Goal: Task Accomplishment & Management: Manage account settings

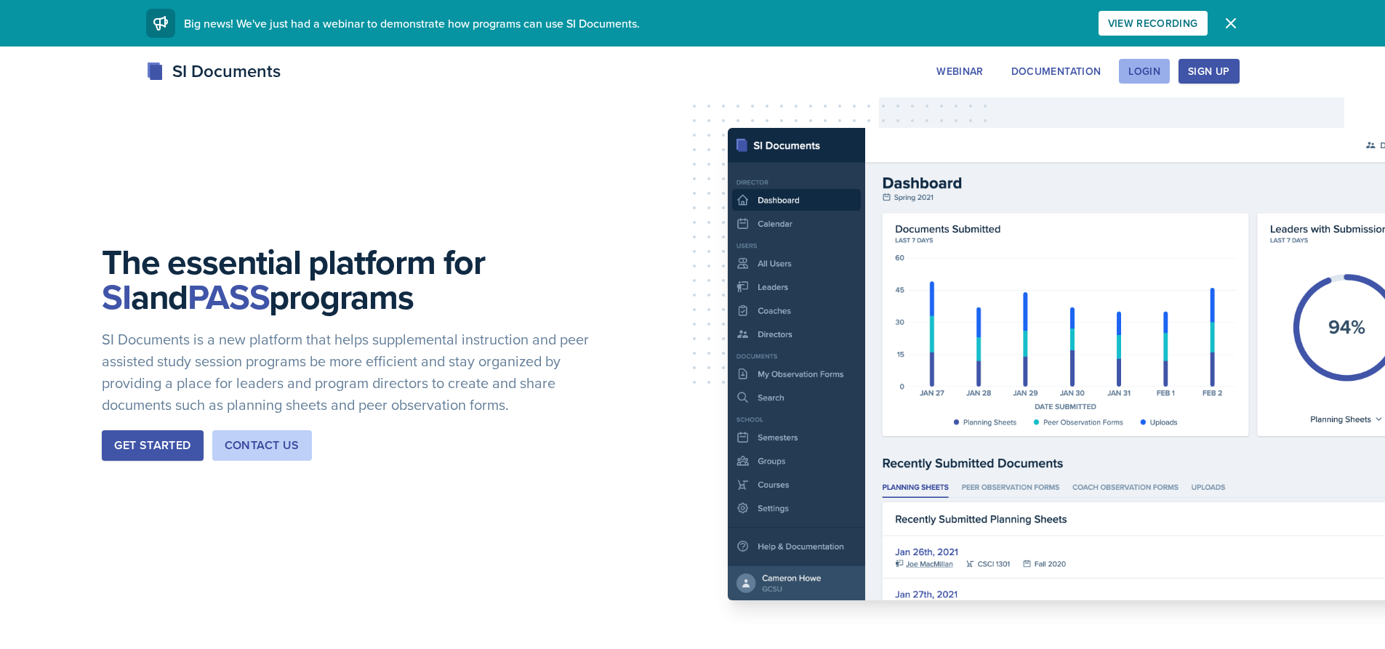
click at [1152, 73] on div "Login" at bounding box center [1144, 71] width 32 height 12
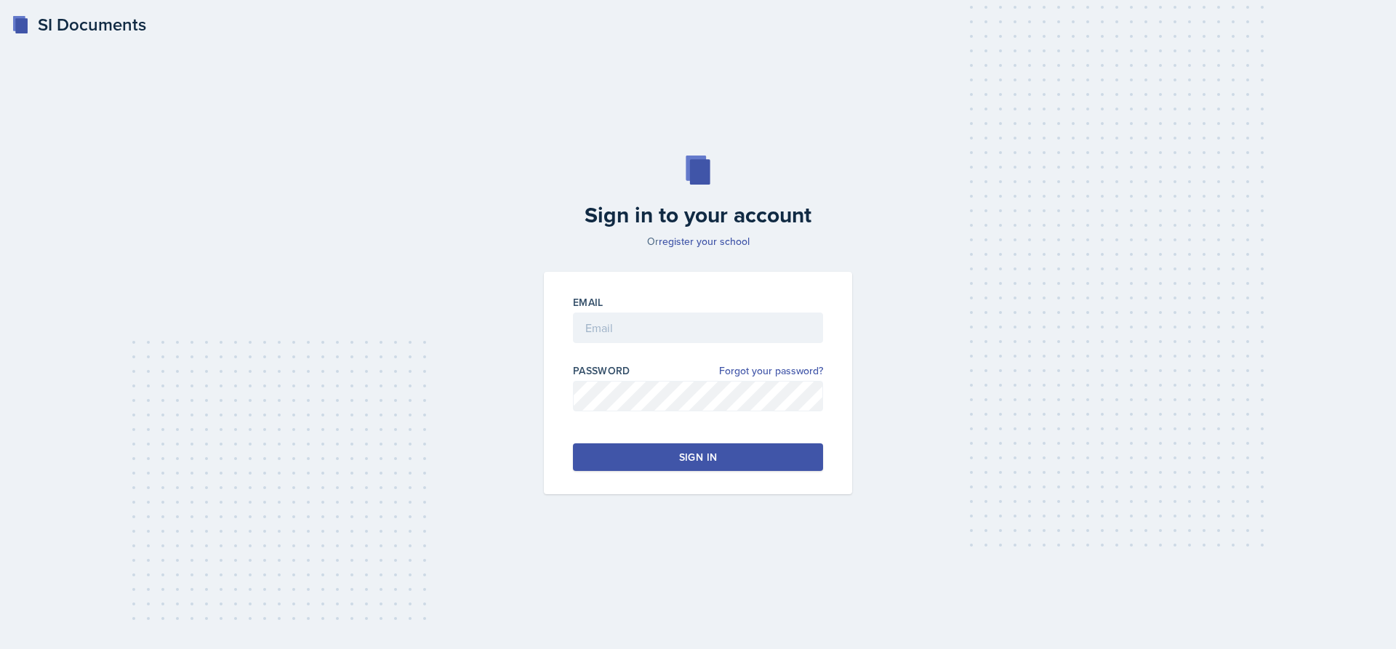
click at [755, 311] on div "Email" at bounding box center [698, 326] width 250 height 63
click at [755, 317] on input "email" at bounding box center [698, 328] width 250 height 31
type input "[EMAIL_ADDRESS][DOMAIN_NAME]"
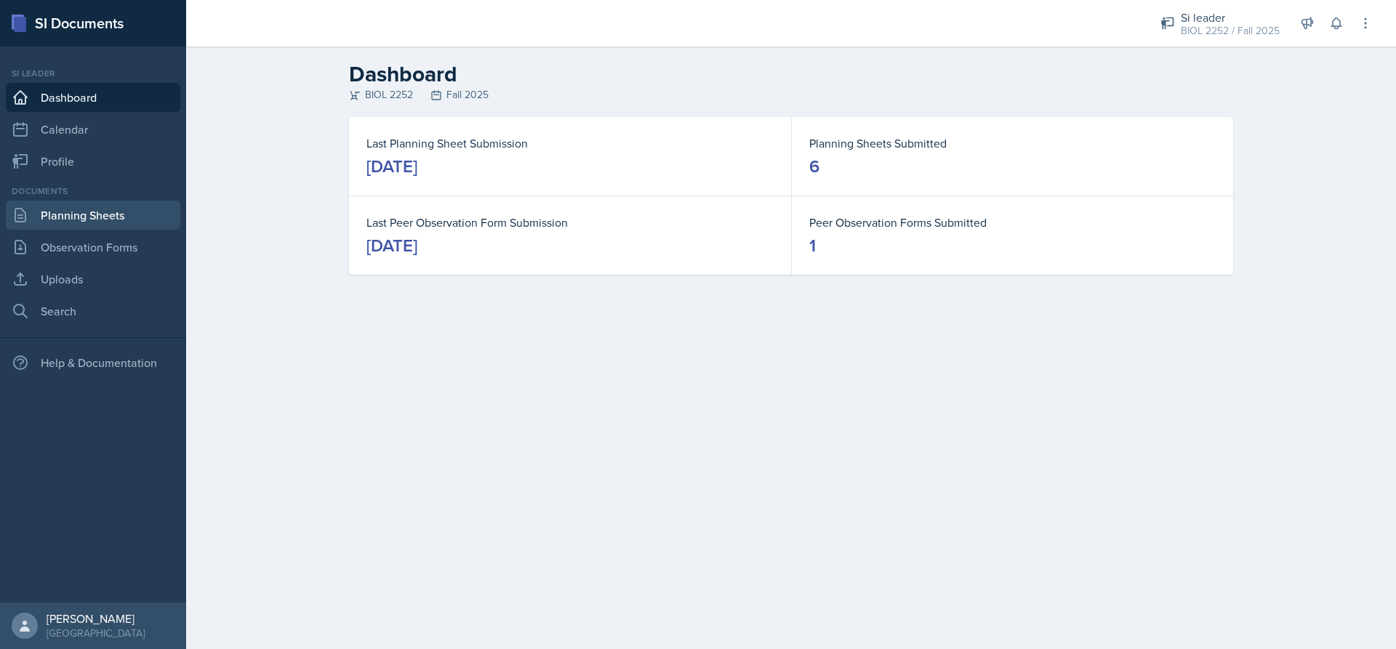
click at [121, 209] on link "Planning Sheets" at bounding box center [93, 215] width 174 height 29
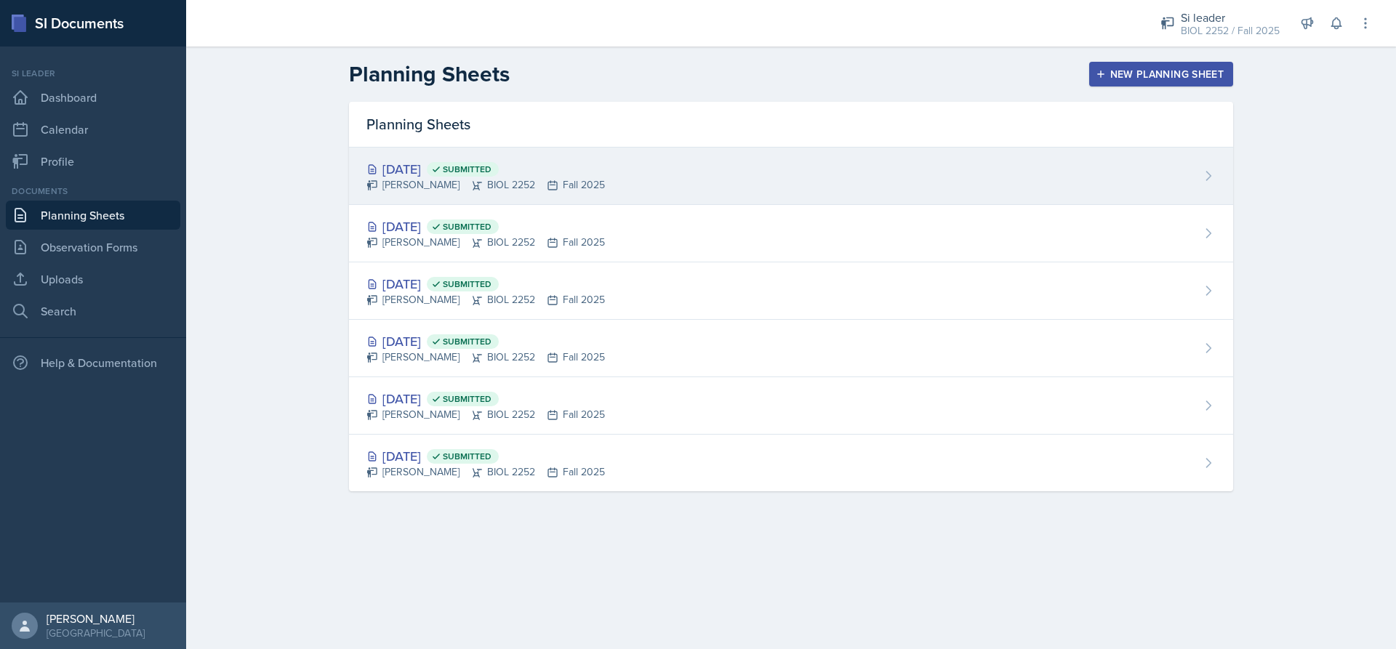
click at [433, 181] on div "[PERSON_NAME] BIOL 2252 Fall 2025" at bounding box center [485, 184] width 238 height 15
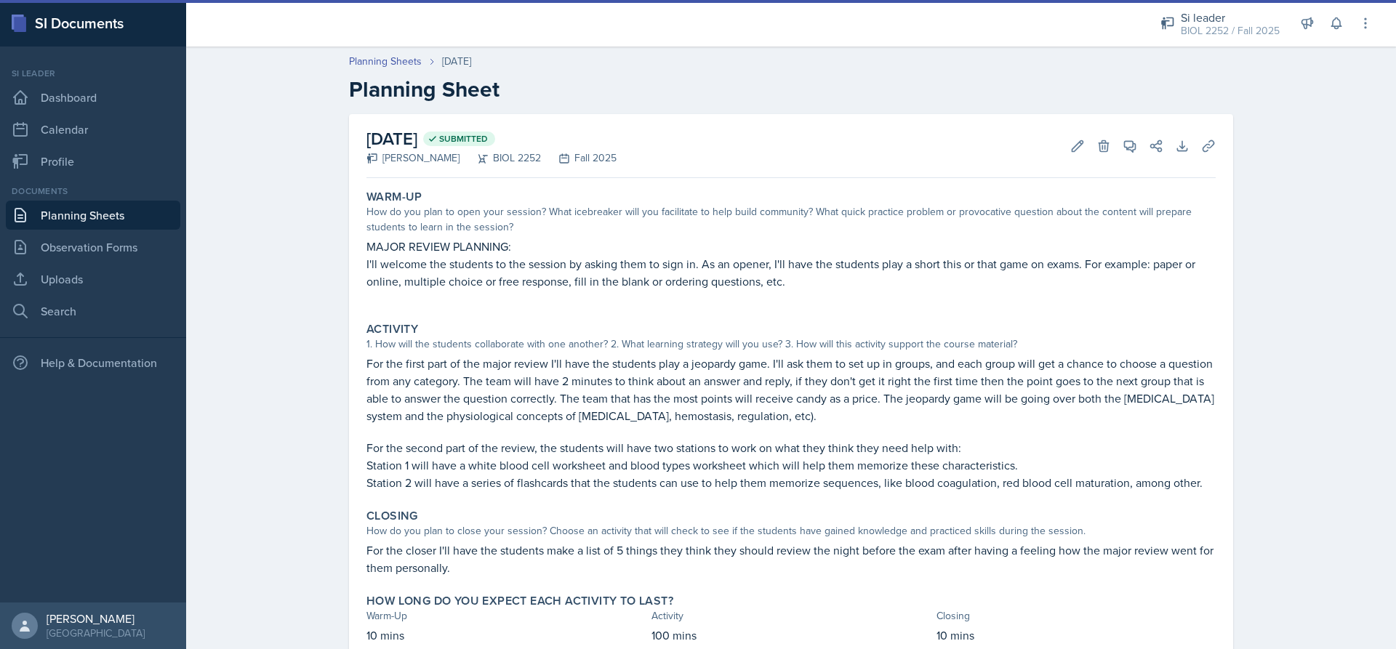
scroll to position [53, 0]
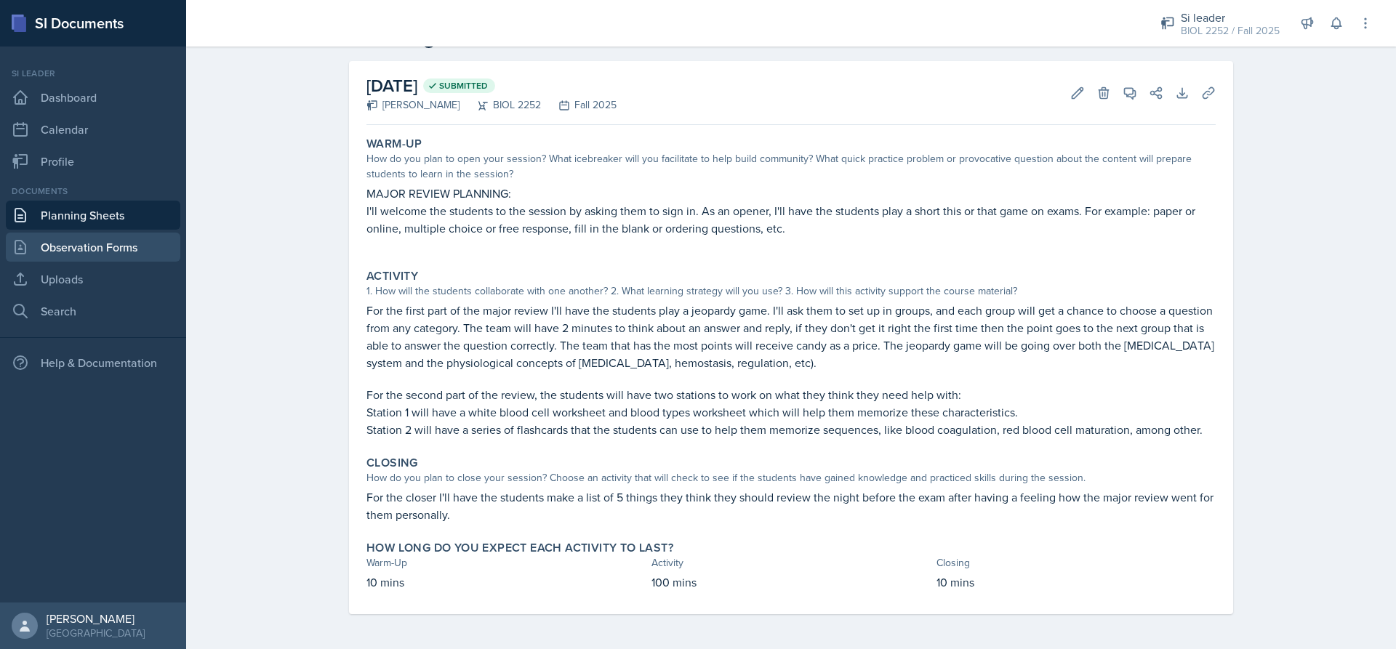
click at [116, 245] on link "Observation Forms" at bounding box center [93, 247] width 174 height 29
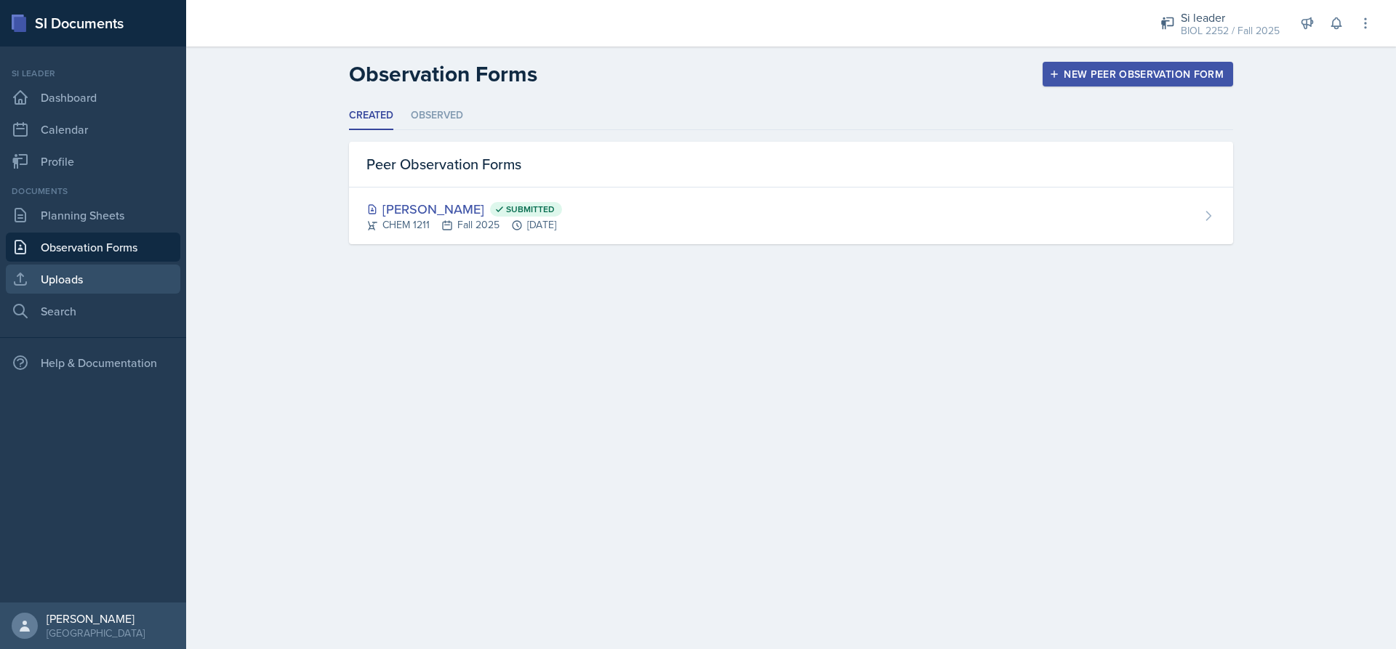
click at [102, 276] on link "Uploads" at bounding box center [93, 279] width 174 height 29
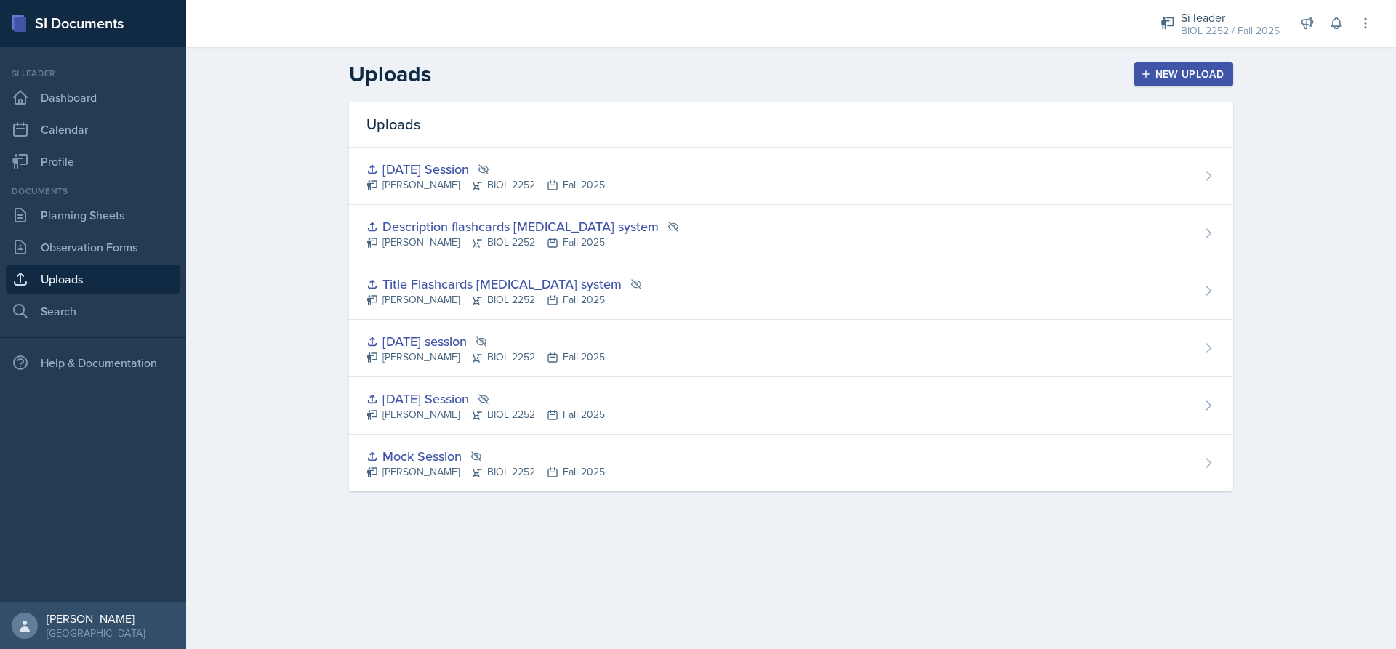
click at [1214, 69] on div "New Upload" at bounding box center [1184, 74] width 81 height 12
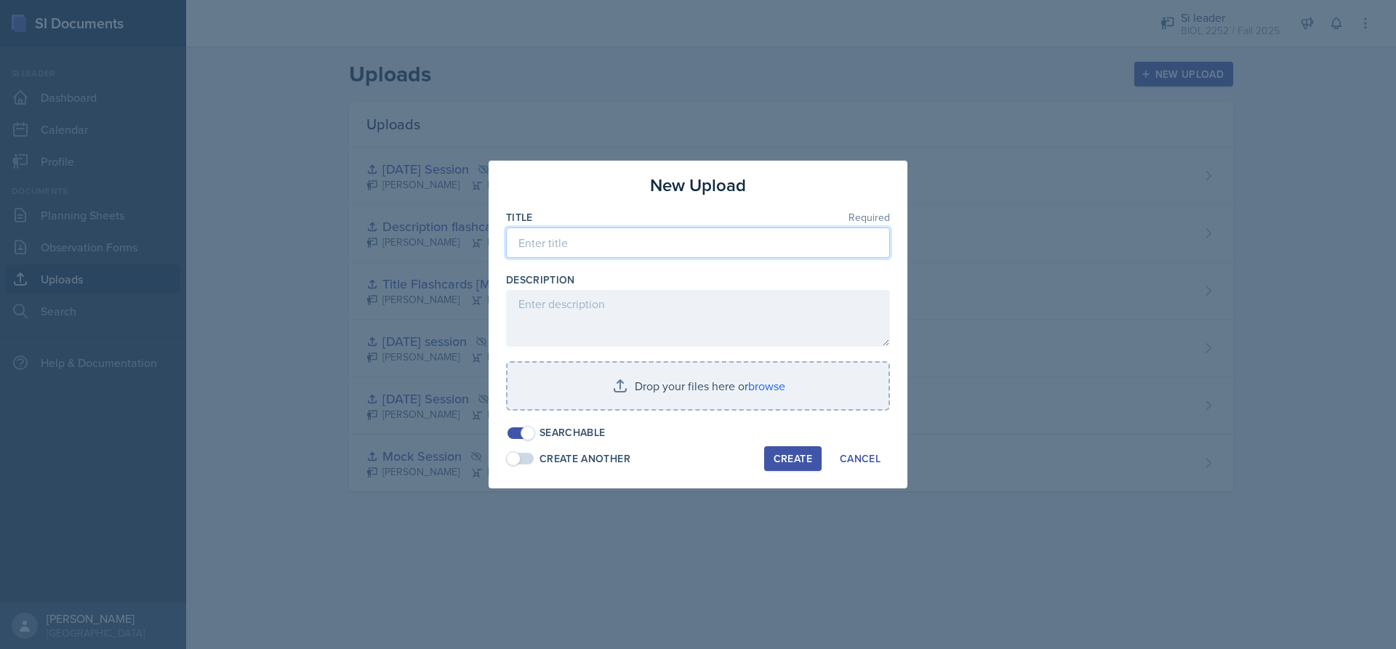
click at [702, 254] on input at bounding box center [698, 243] width 384 height 31
click at [704, 249] on input "Major Review 1 Agenda with Jeopaedy Link" at bounding box center [698, 243] width 384 height 31
type input "Major Review 1 Agenda with Jeopardy Link"
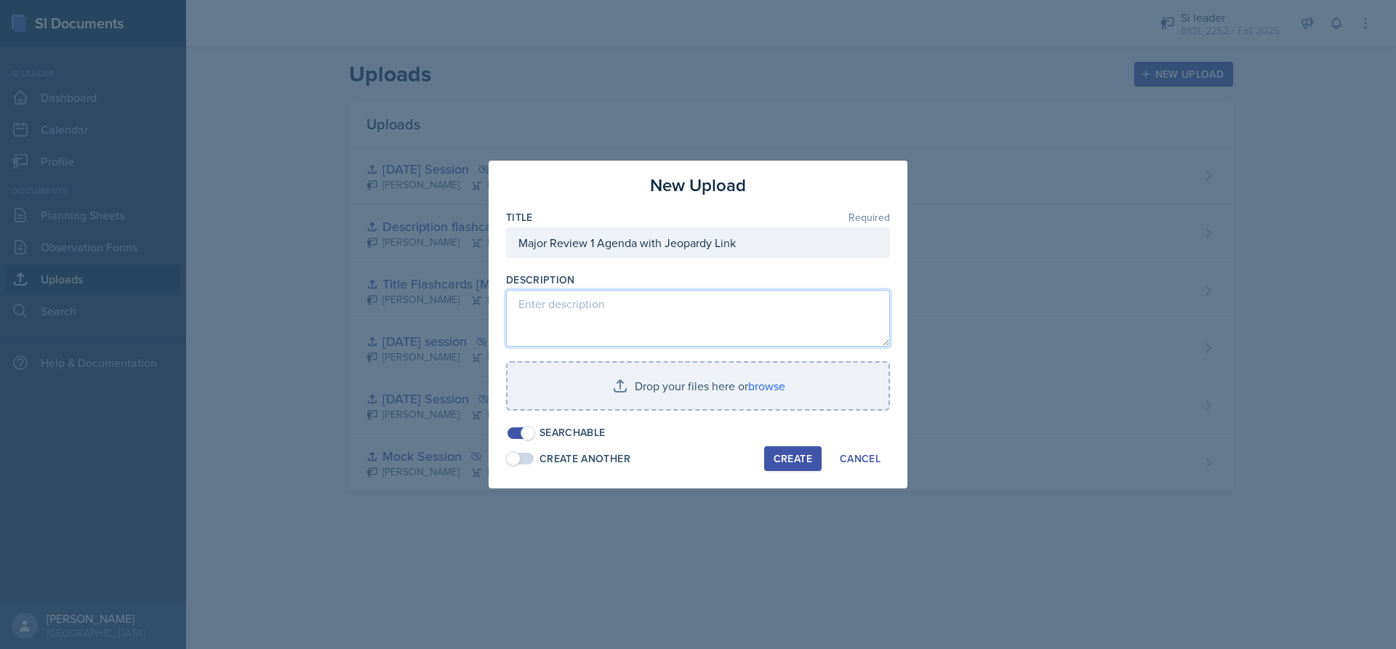
click at [705, 337] on textarea at bounding box center [698, 318] width 384 height 57
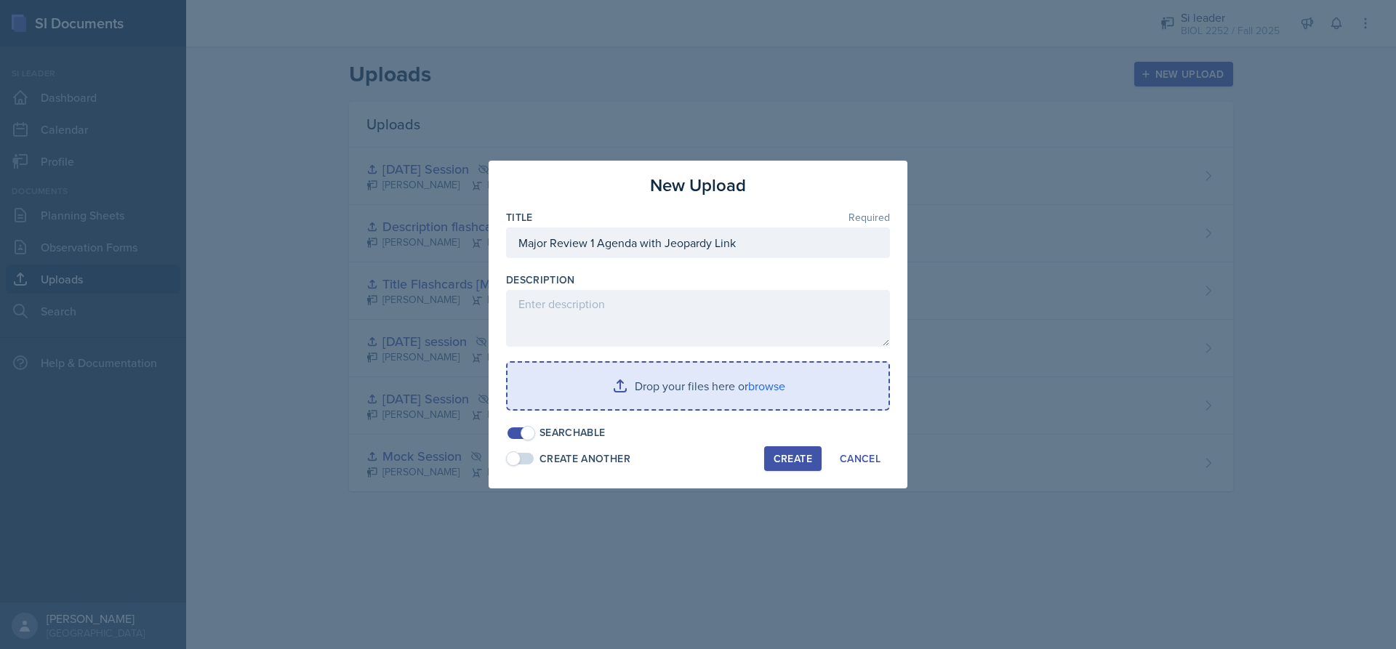
click at [711, 388] on input "file" at bounding box center [698, 386] width 381 height 47
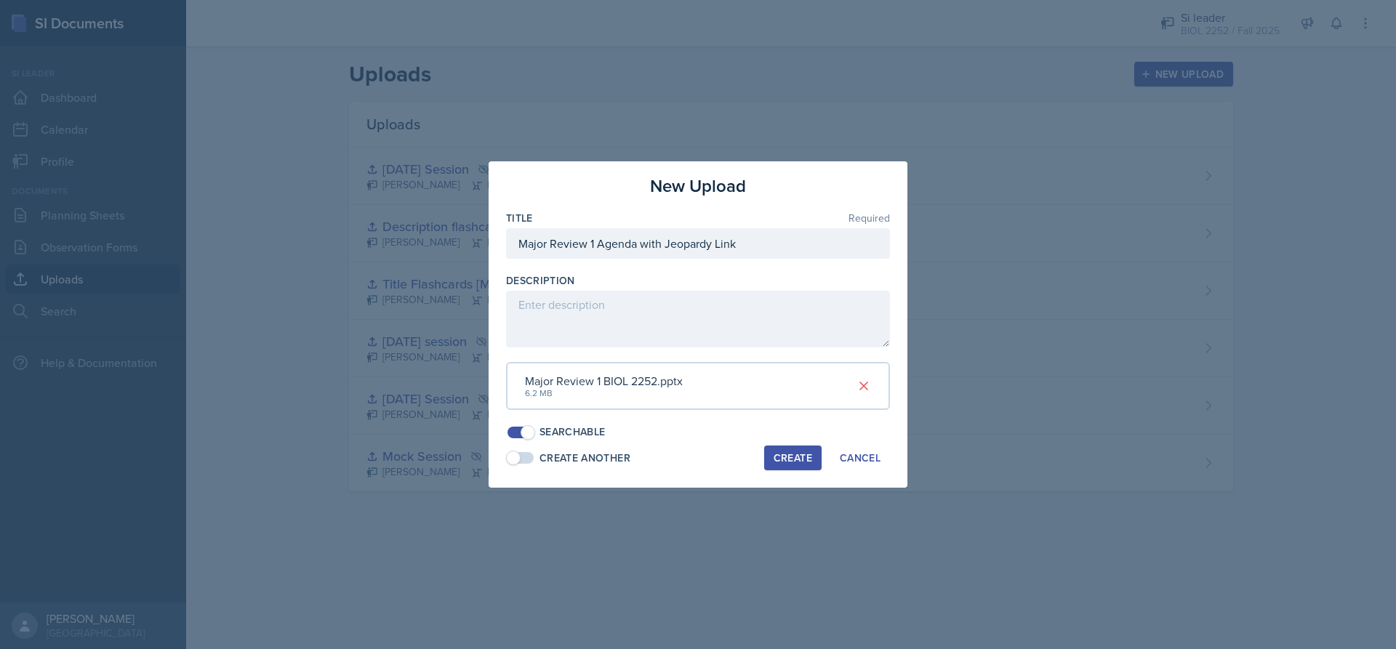
click at [779, 450] on button "Create" at bounding box center [792, 458] width 57 height 25
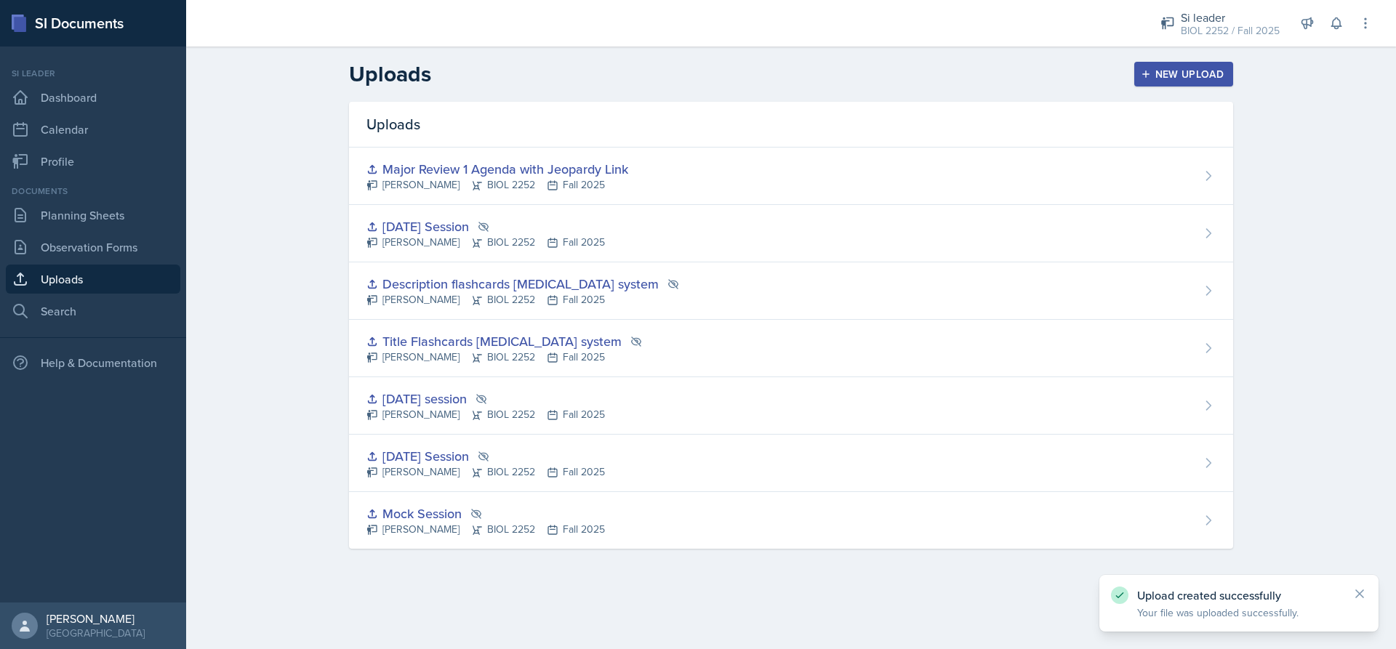
click at [1187, 79] on div "New Upload" at bounding box center [1184, 74] width 81 height 12
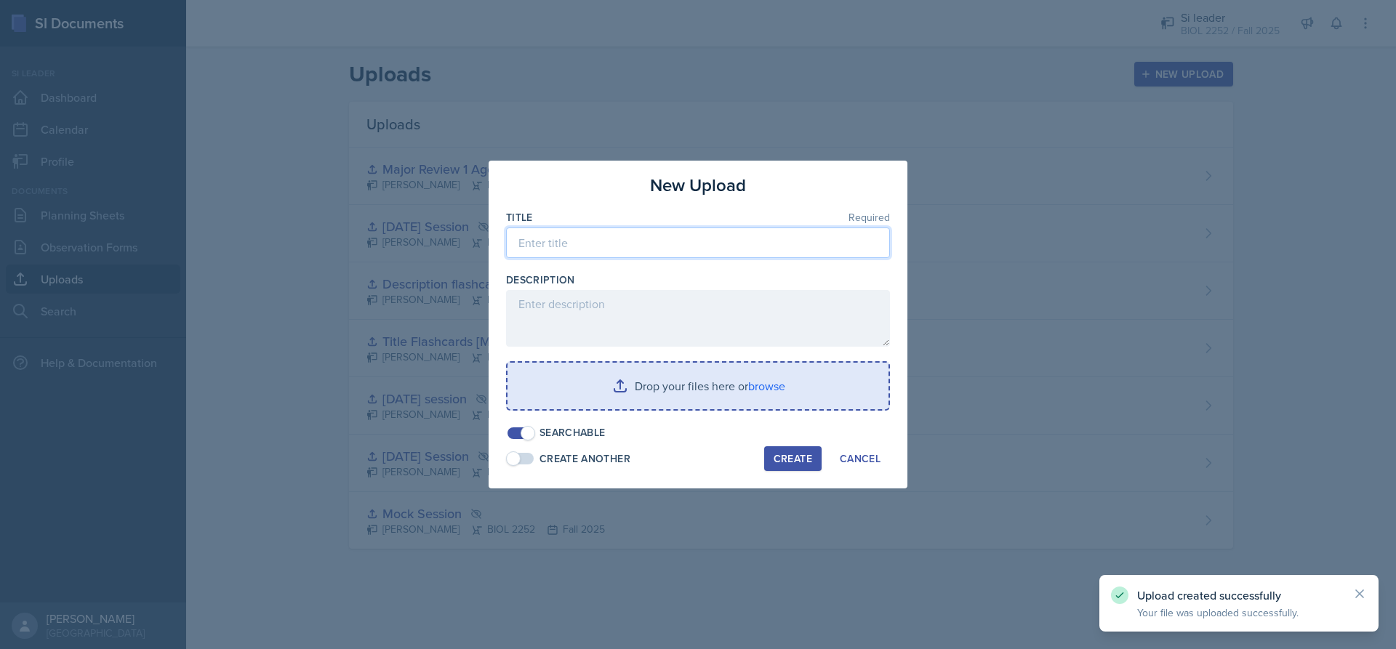
click at [585, 233] on input at bounding box center [698, 243] width 384 height 31
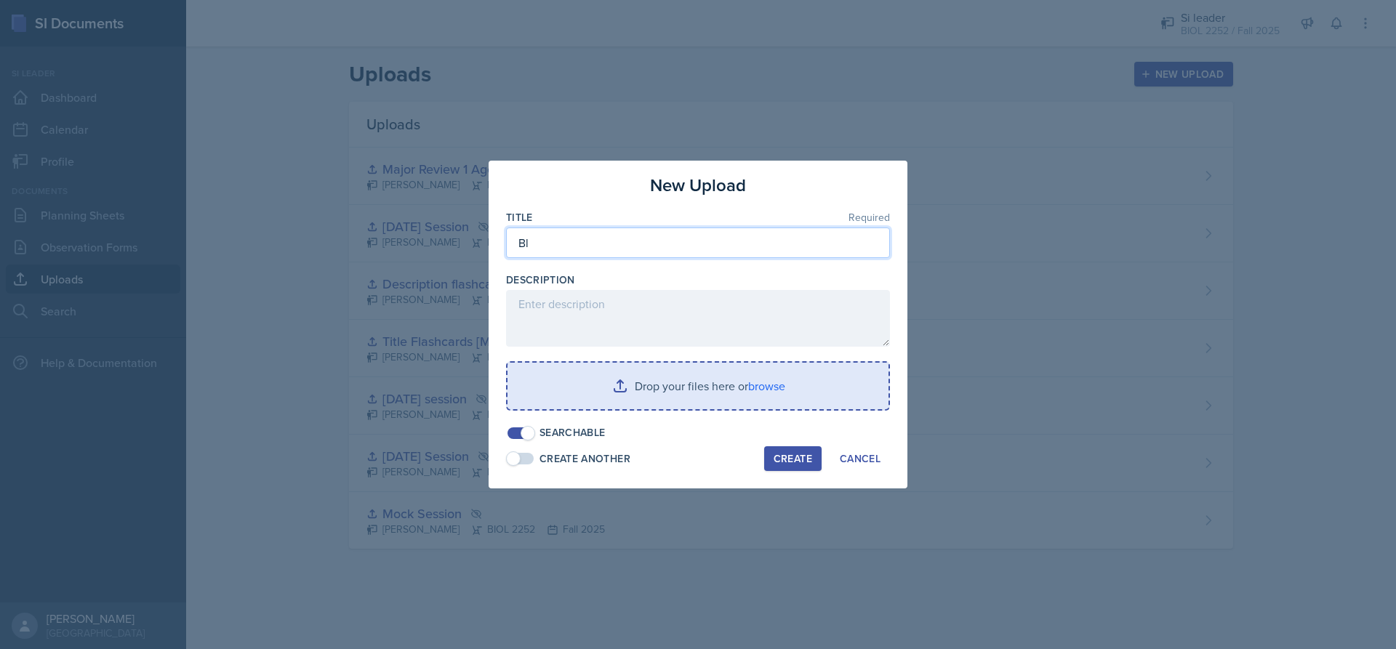
type input "B"
type input "W"
type input "WBC Worksheet"
click at [767, 394] on input "file" at bounding box center [698, 386] width 381 height 47
click at [665, 376] on input "file" at bounding box center [698, 386] width 381 height 47
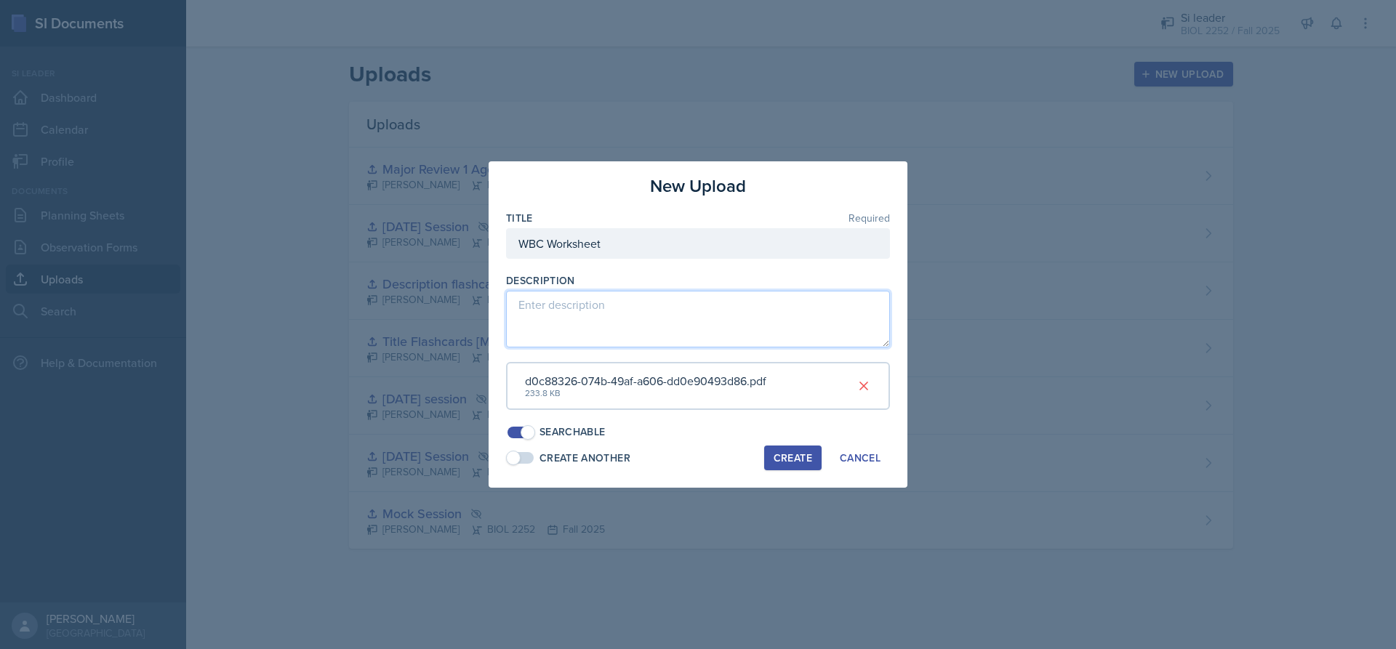
click at [629, 313] on textarea at bounding box center [698, 319] width 384 height 57
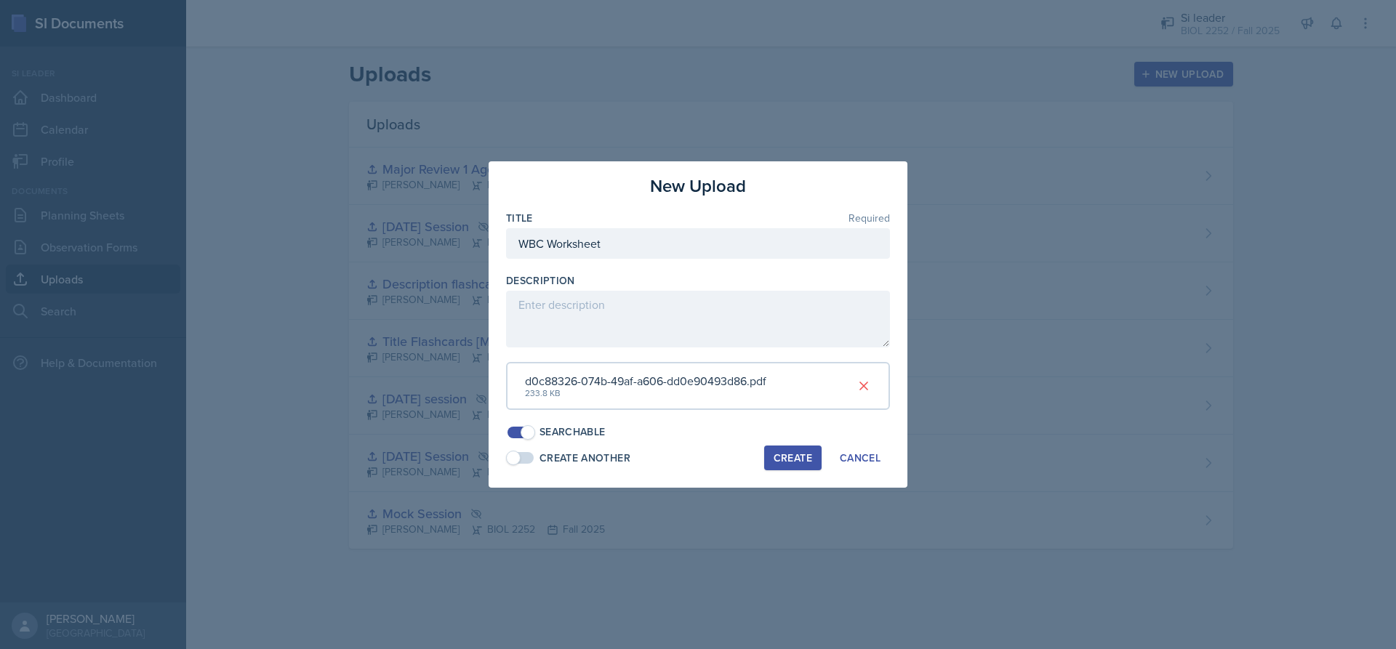
click at [782, 462] on div "Create" at bounding box center [793, 458] width 39 height 12
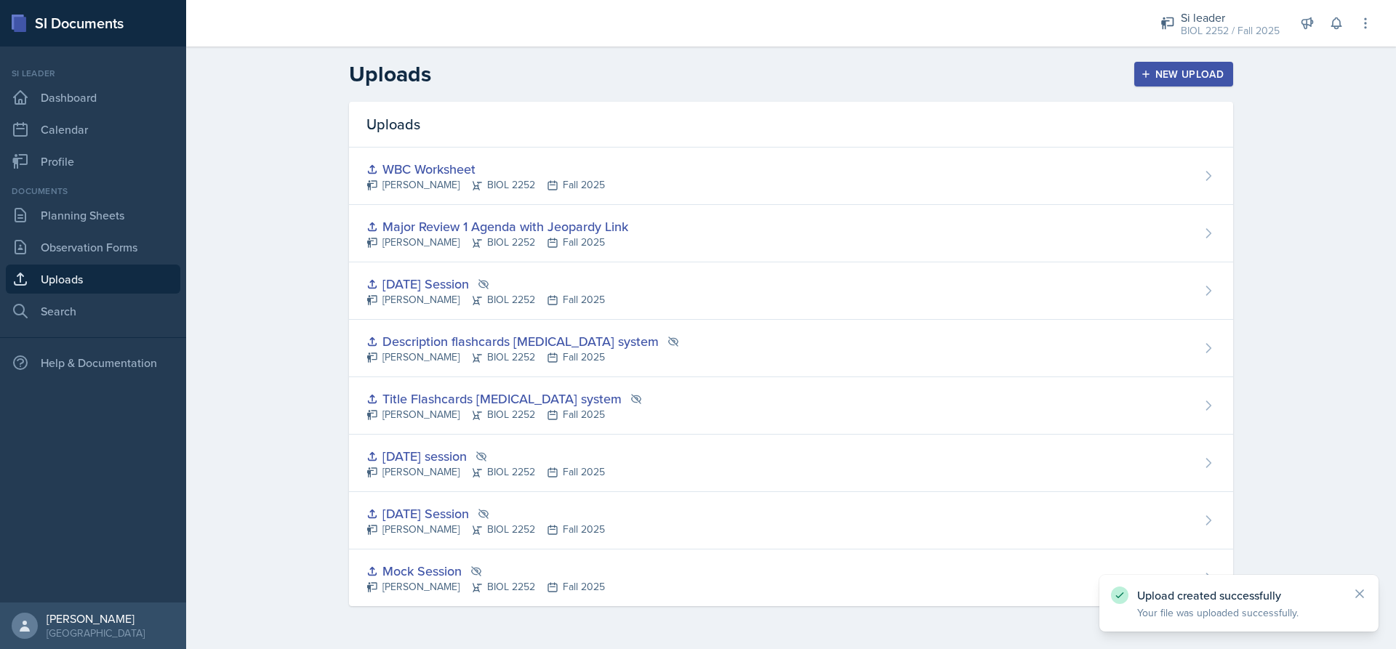
drag, startPoint x: 1215, startPoint y: 67, endPoint x: 1208, endPoint y: 76, distance: 11.9
click at [1215, 68] on div "New Upload" at bounding box center [1184, 74] width 81 height 12
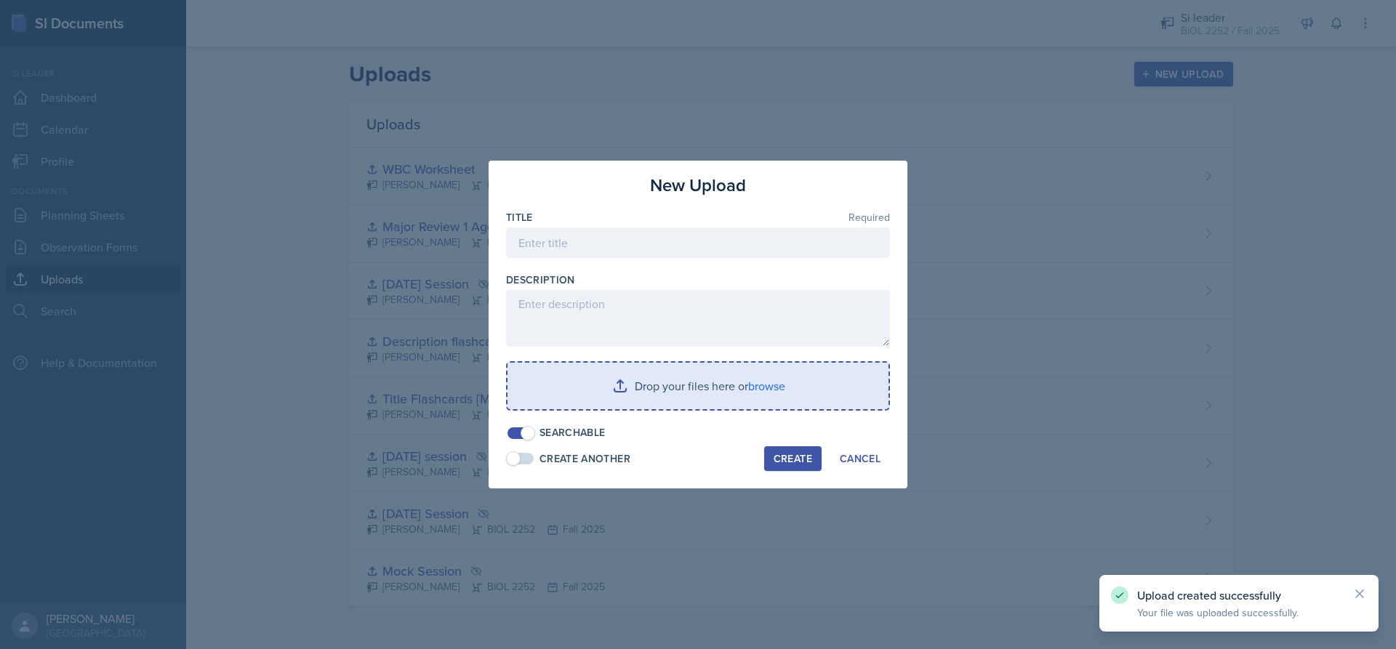
click at [597, 260] on div at bounding box center [698, 265] width 384 height 15
click at [595, 247] on input at bounding box center [698, 243] width 384 height 31
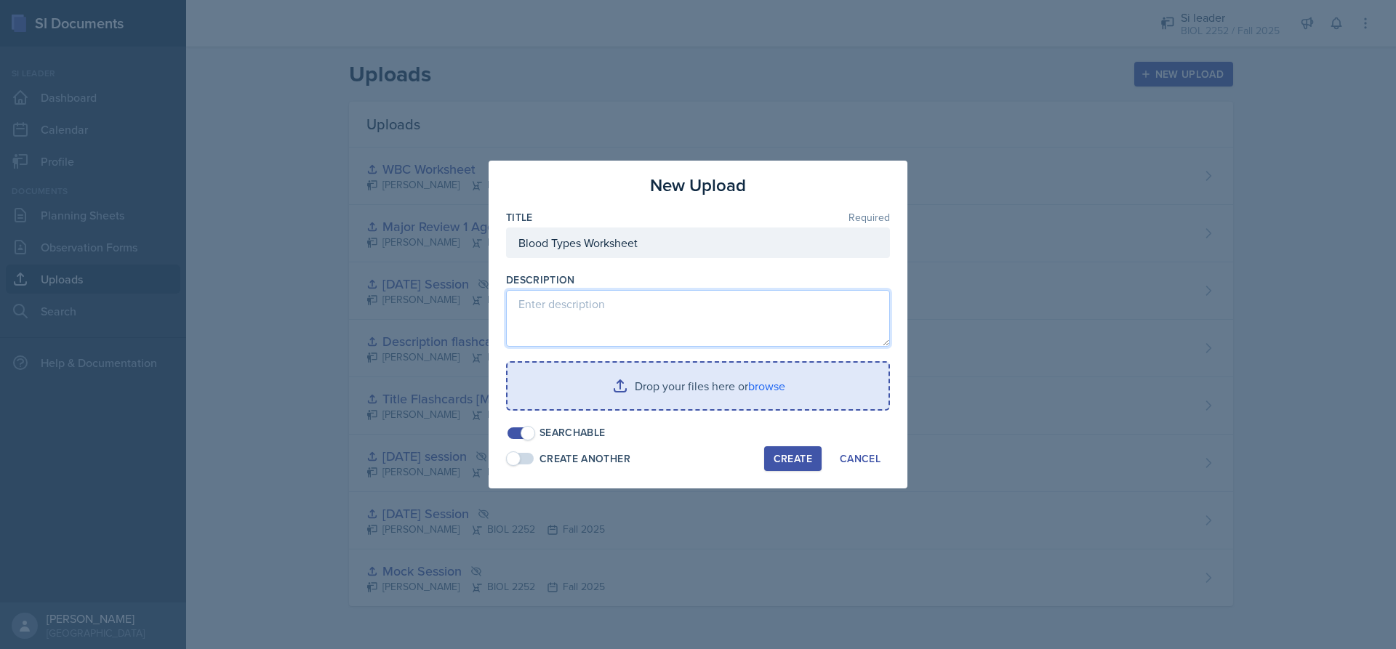
click at [771, 318] on textarea at bounding box center [698, 318] width 384 height 57
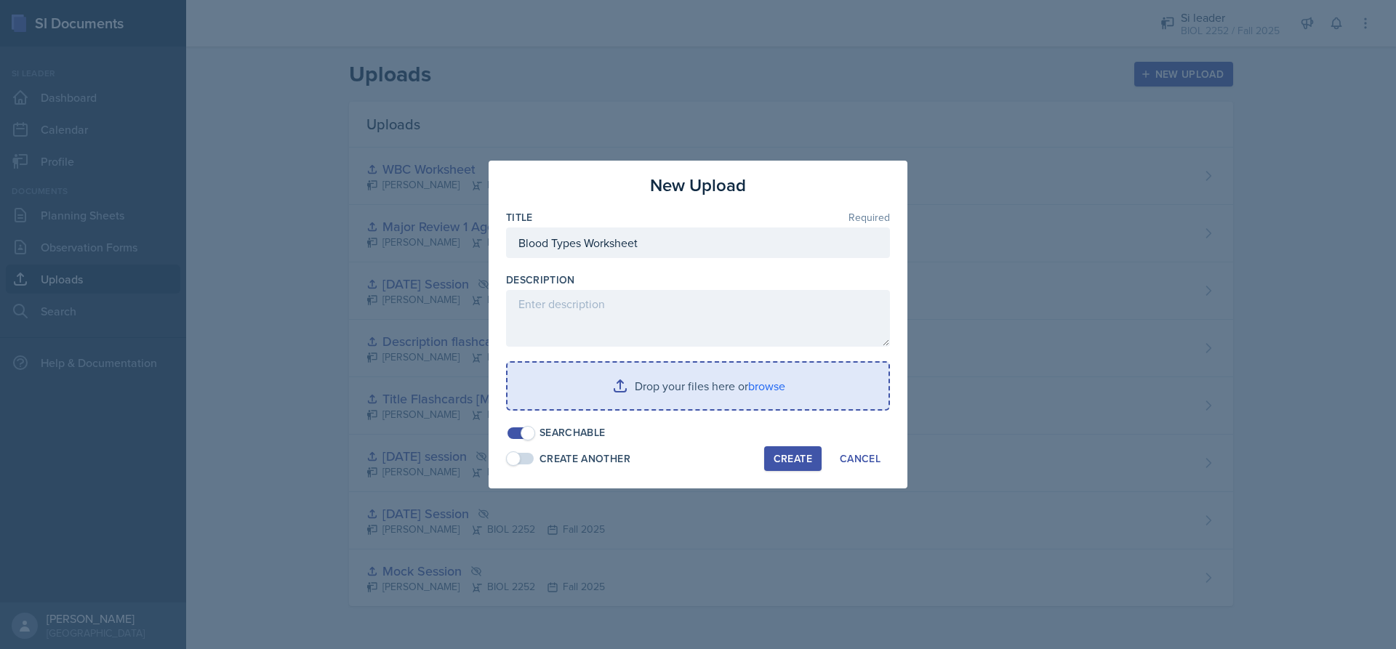
click at [667, 386] on input "file" at bounding box center [698, 386] width 381 height 47
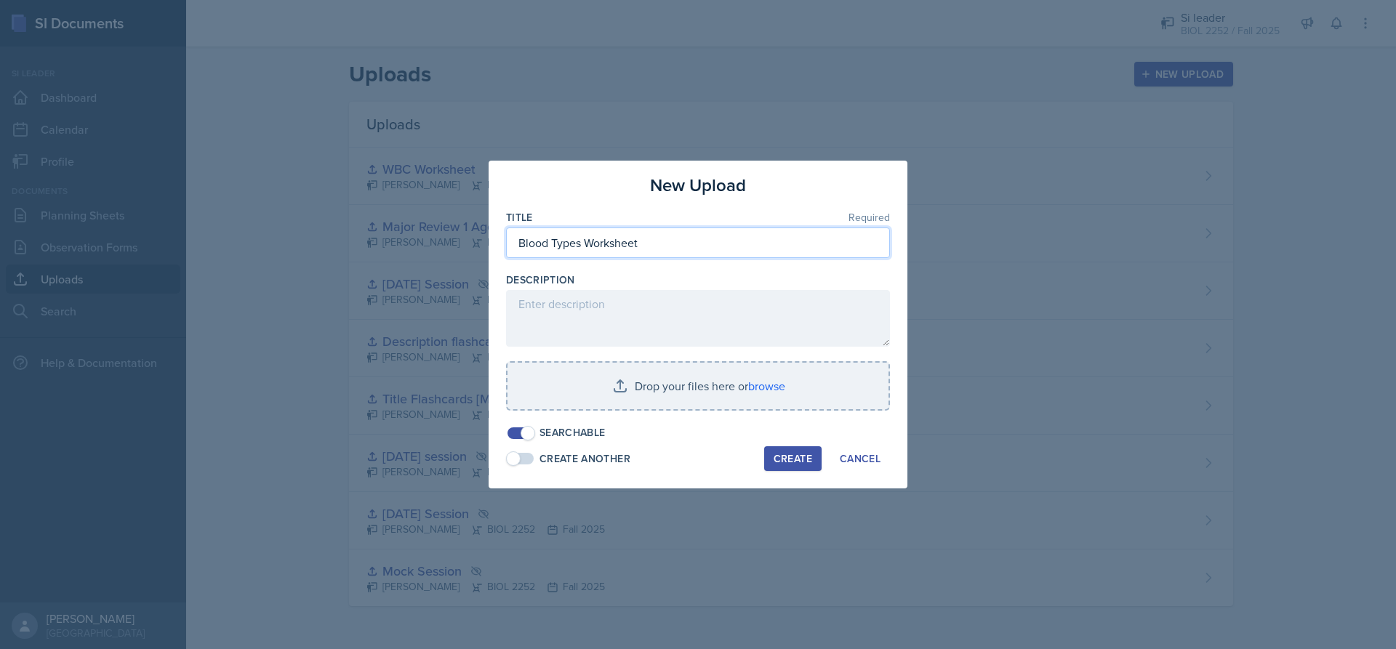
click at [729, 257] on input "Blood Types Worksheet" at bounding box center [698, 243] width 384 height 31
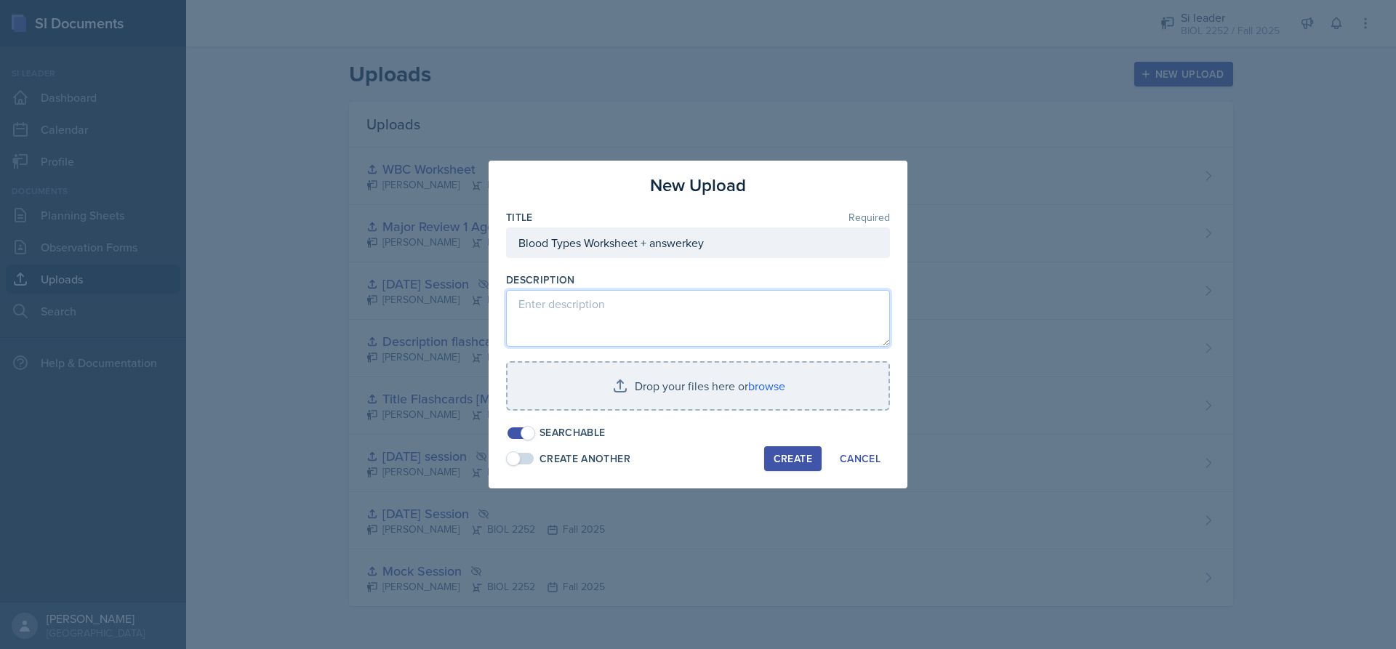
click at [669, 321] on textarea at bounding box center [698, 318] width 384 height 57
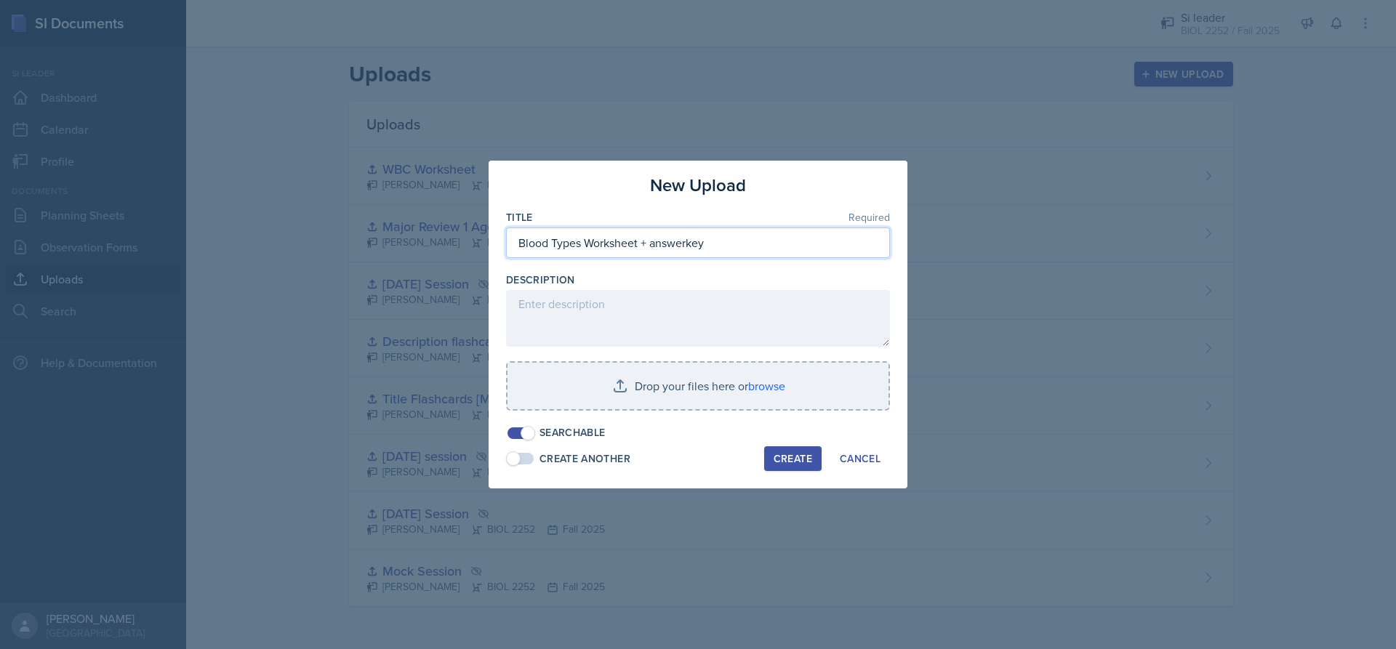
click at [686, 244] on input "Blood Types Worksheet + answerkey" at bounding box center [698, 243] width 384 height 31
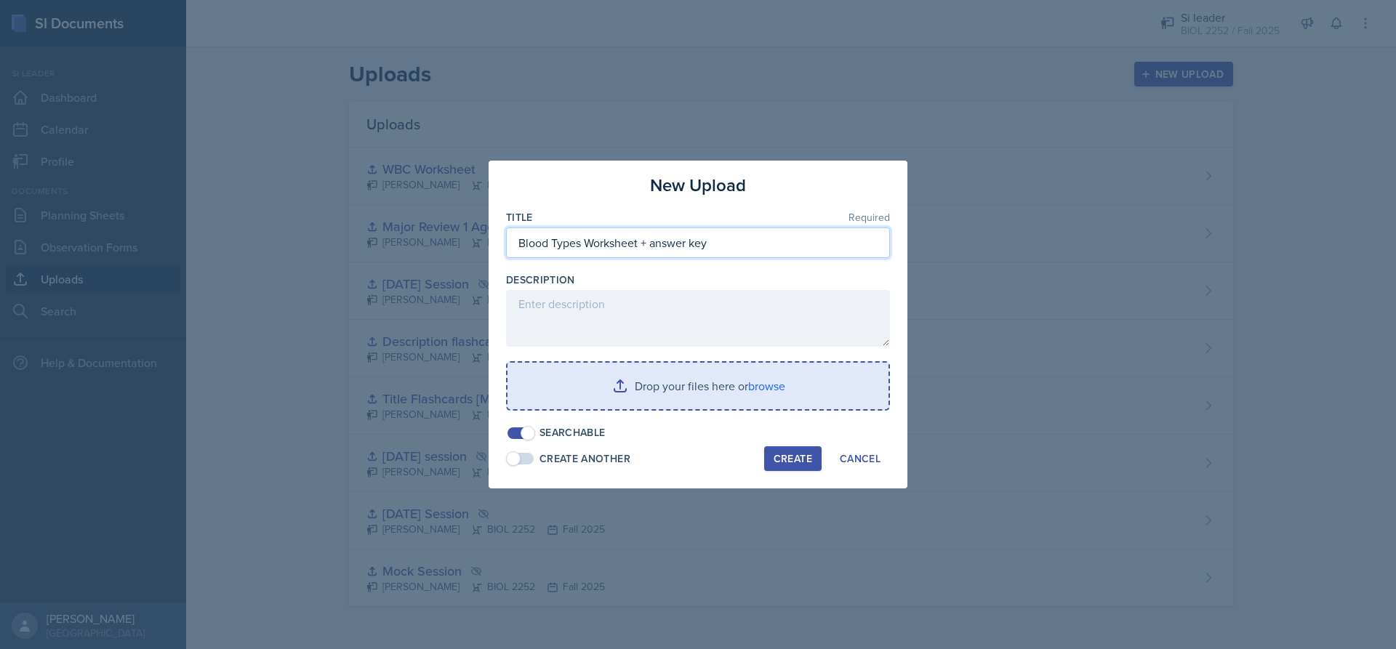
type input "Blood Types Worksheet + answer key"
click at [705, 379] on input "file" at bounding box center [698, 386] width 381 height 47
click at [641, 374] on input "file" at bounding box center [698, 386] width 381 height 47
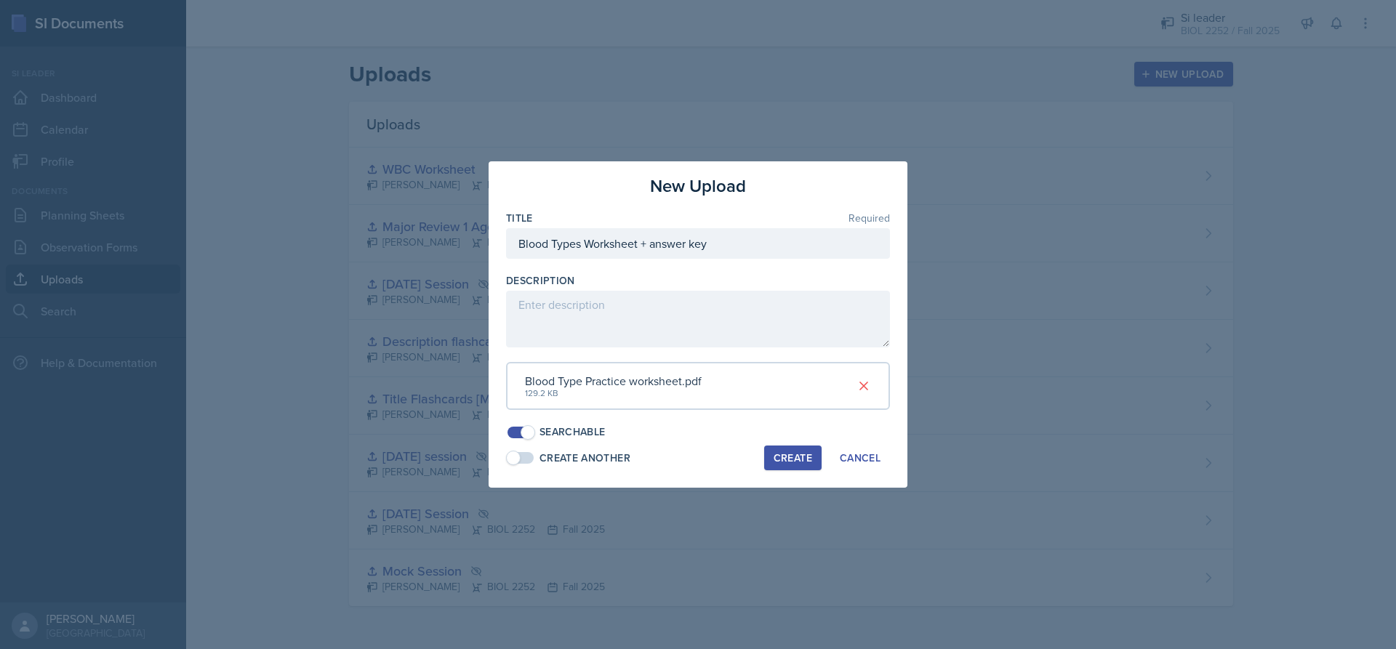
click at [782, 464] on div "Create" at bounding box center [793, 458] width 39 height 12
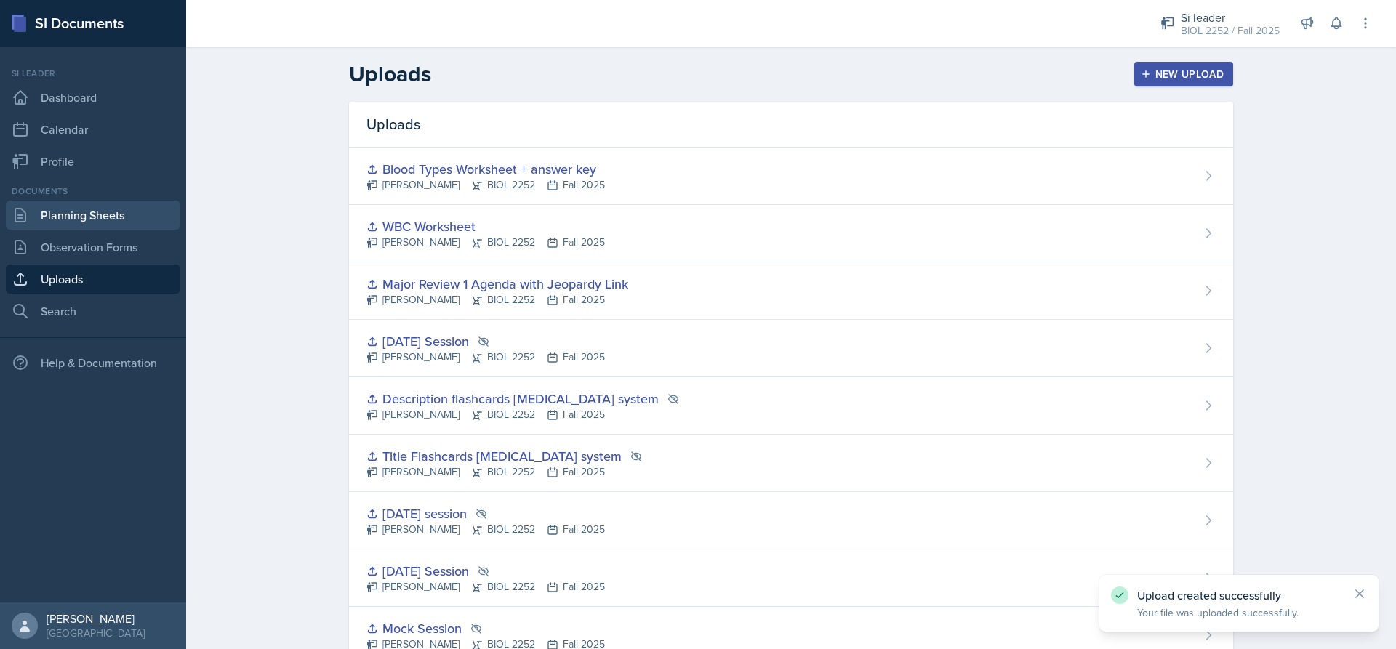
click at [101, 214] on link "Planning Sheets" at bounding box center [93, 215] width 174 height 29
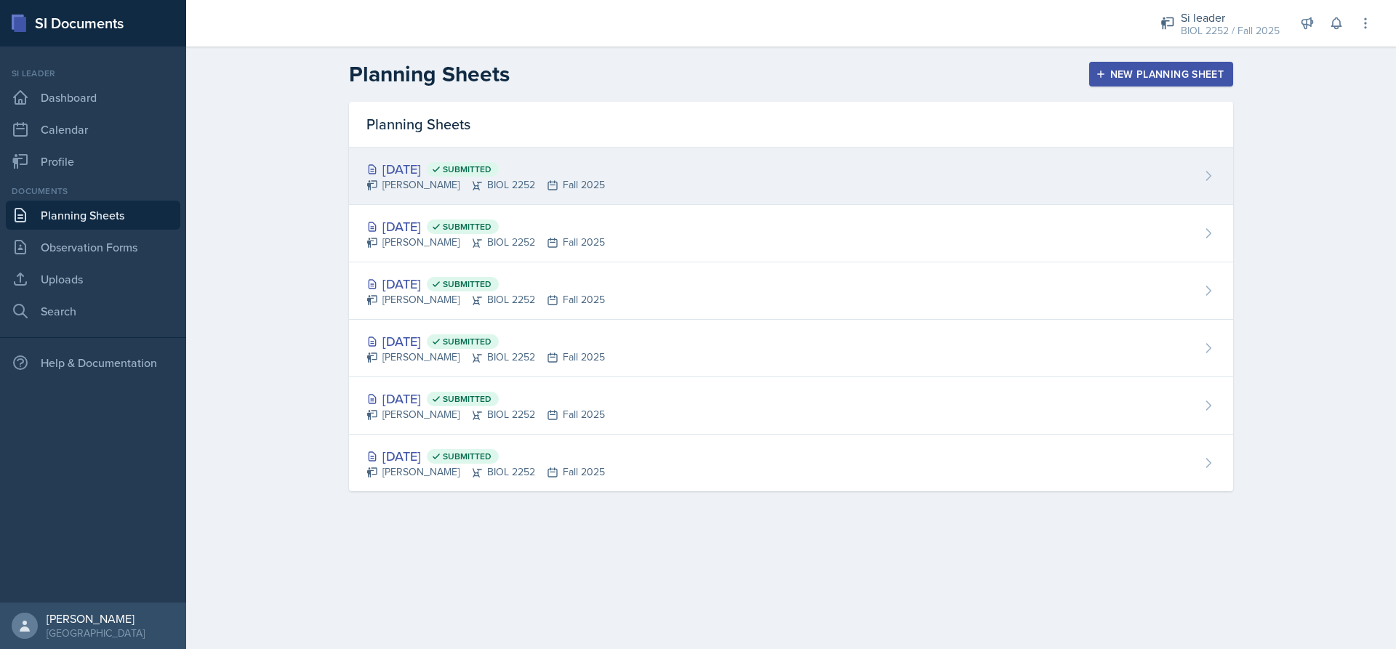
click at [1179, 158] on div "[DATE] Submitted [PERSON_NAME] BIOL 2252 Fall 2025" at bounding box center [791, 176] width 884 height 57
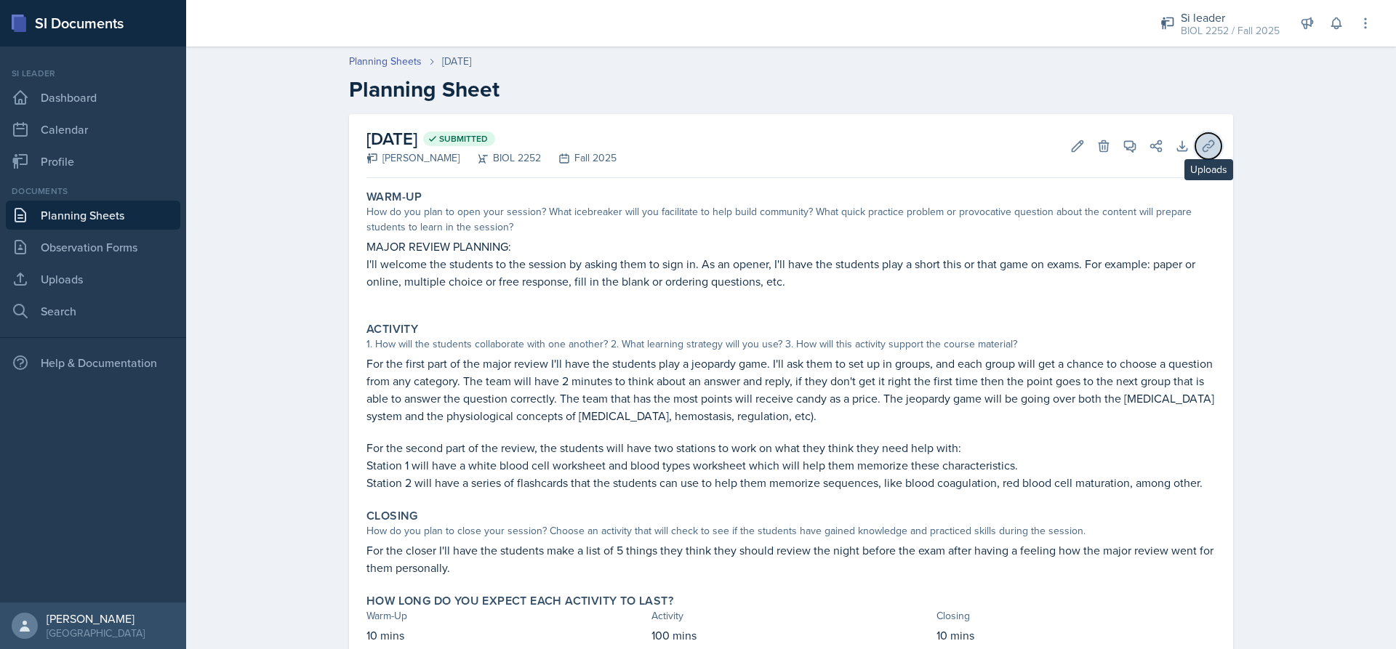
click at [1203, 147] on icon at bounding box center [1208, 145] width 11 height 11
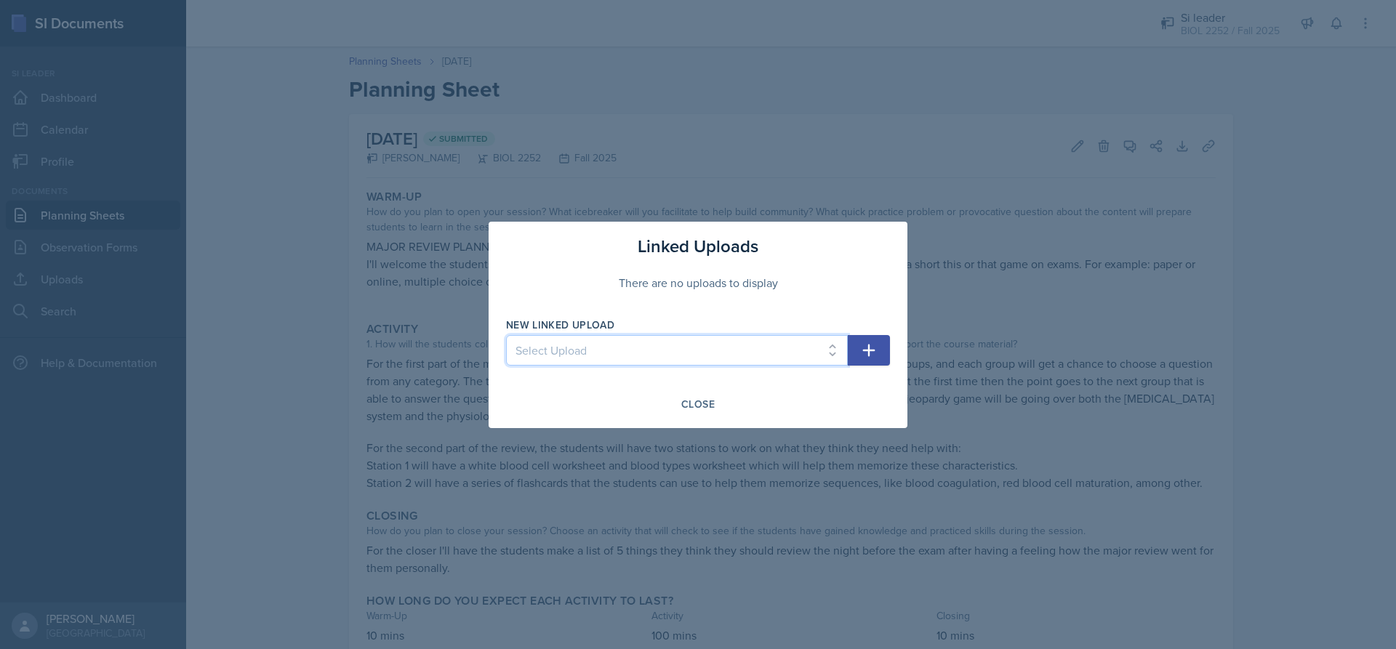
click at [725, 343] on select "Select Upload Mock Session [DATE] Session [DATE] session Title Flashcards [MEDI…" at bounding box center [677, 350] width 342 height 31
select select "50918fdd-5dc8-4e7a-9c33-fa85282ce7d2"
click at [506, 335] on select "Select Upload Mock Session [DATE] Session [DATE] session Title Flashcards [MEDI…" at bounding box center [677, 350] width 342 height 31
click at [864, 349] on icon "button" at bounding box center [868, 350] width 17 height 17
click at [827, 358] on select "Select Upload Mock Session [DATE] Session [DATE] session Title Flashcards [MEDI…" at bounding box center [677, 350] width 342 height 31
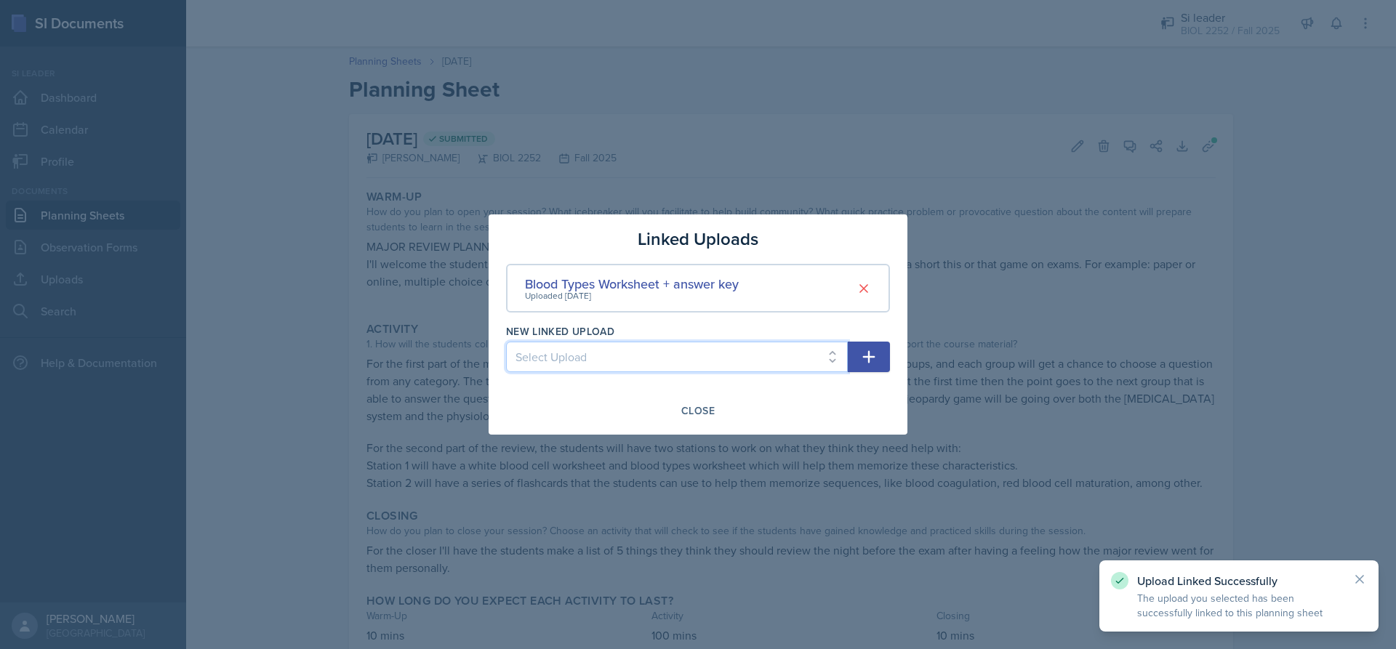
select select "7fb663cc-9ac2-4db4-8ba5-274558faf3ba"
click at [506, 342] on select "Select Upload Mock Session [DATE] Session [DATE] session Title Flashcards [MEDI…" at bounding box center [677, 357] width 342 height 31
click at [870, 345] on button "button" at bounding box center [869, 357] width 42 height 31
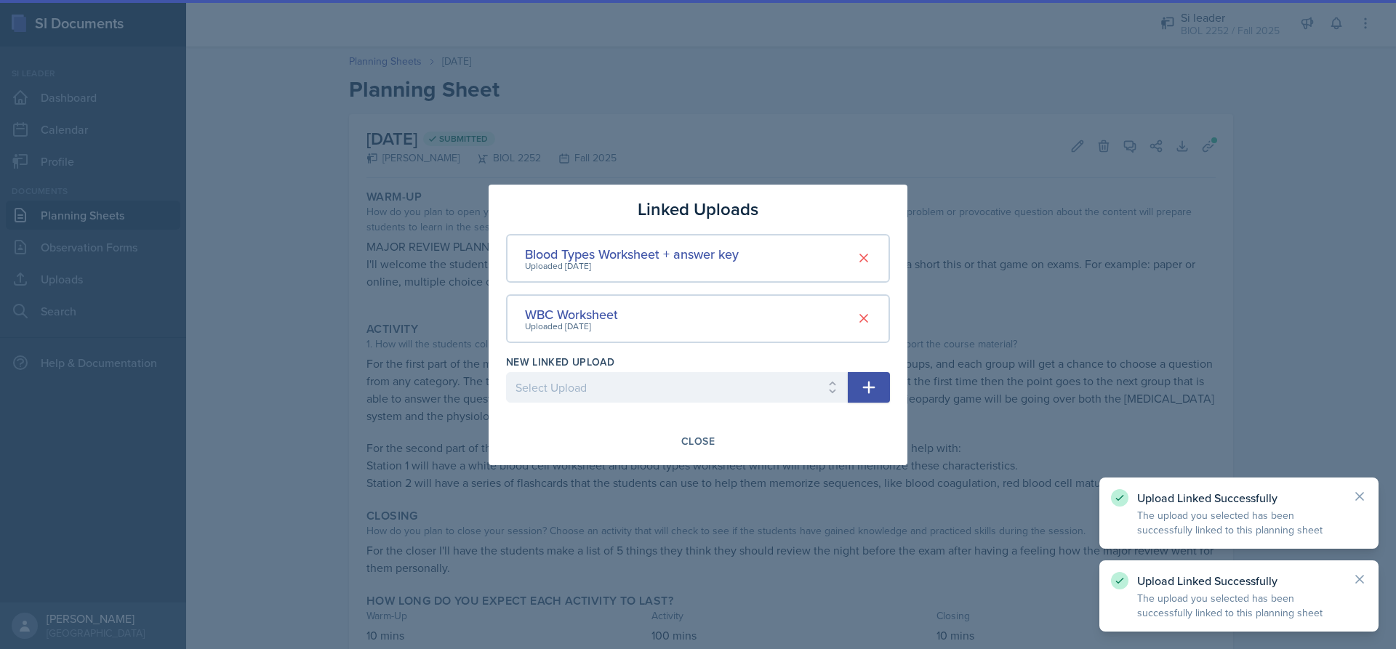
click at [787, 370] on div "New Linked Upload Select Upload Mock Session [DATE] Session [DATE] session Titl…" at bounding box center [677, 386] width 342 height 63
click at [769, 394] on select "Select Upload Mock Session [DATE] Session [DATE] session Title Flashcards [MEDI…" at bounding box center [677, 387] width 342 height 31
select select "6ecfed28-f4be-448e-a646-44625751ed60"
click at [506, 372] on select "Select Upload Mock Session [DATE] Session [DATE] session Title Flashcards [MEDI…" at bounding box center [677, 387] width 342 height 31
click at [859, 396] on button "button" at bounding box center [869, 387] width 42 height 31
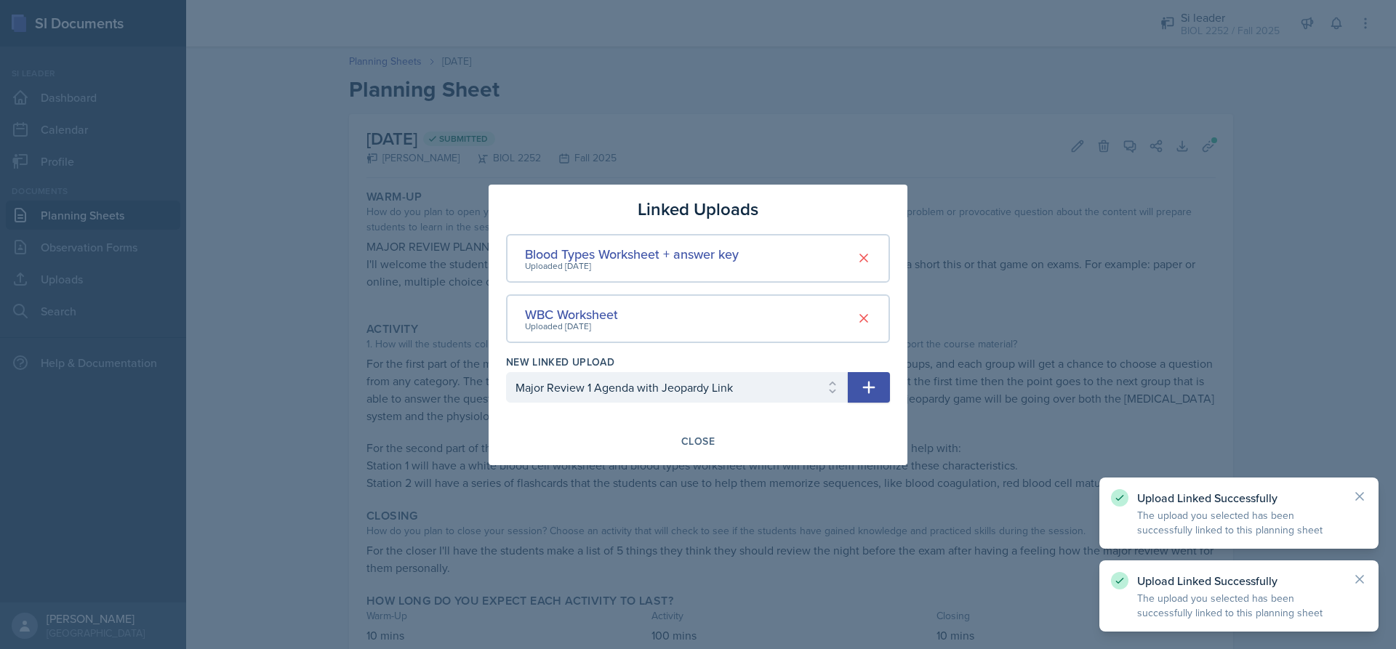
select select
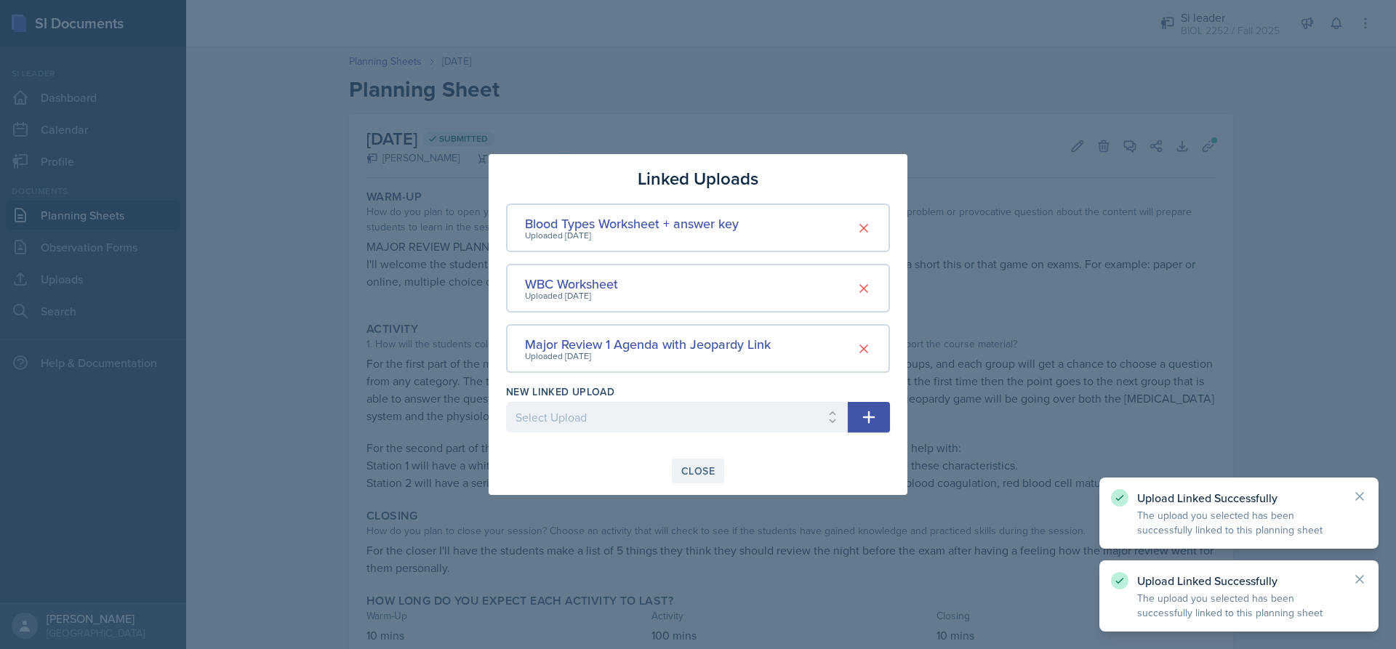
click at [699, 468] on div "Close" at bounding box center [697, 471] width 33 height 12
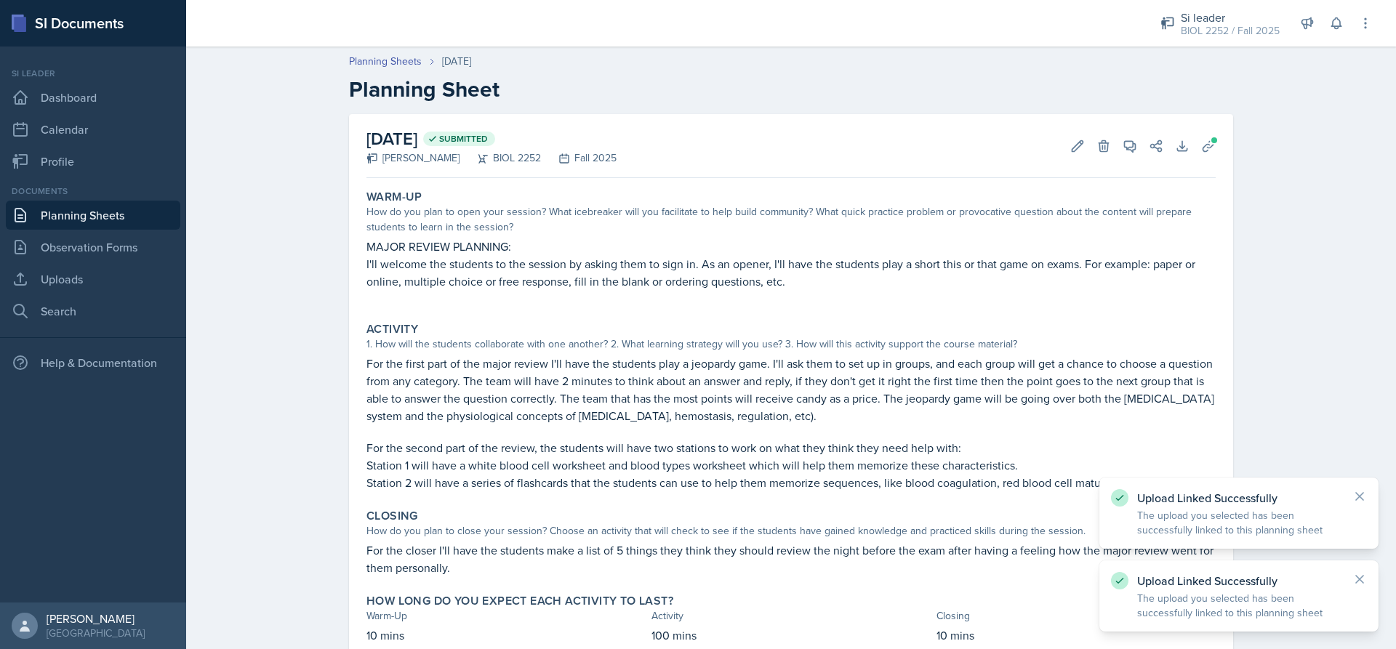
scroll to position [53, 0]
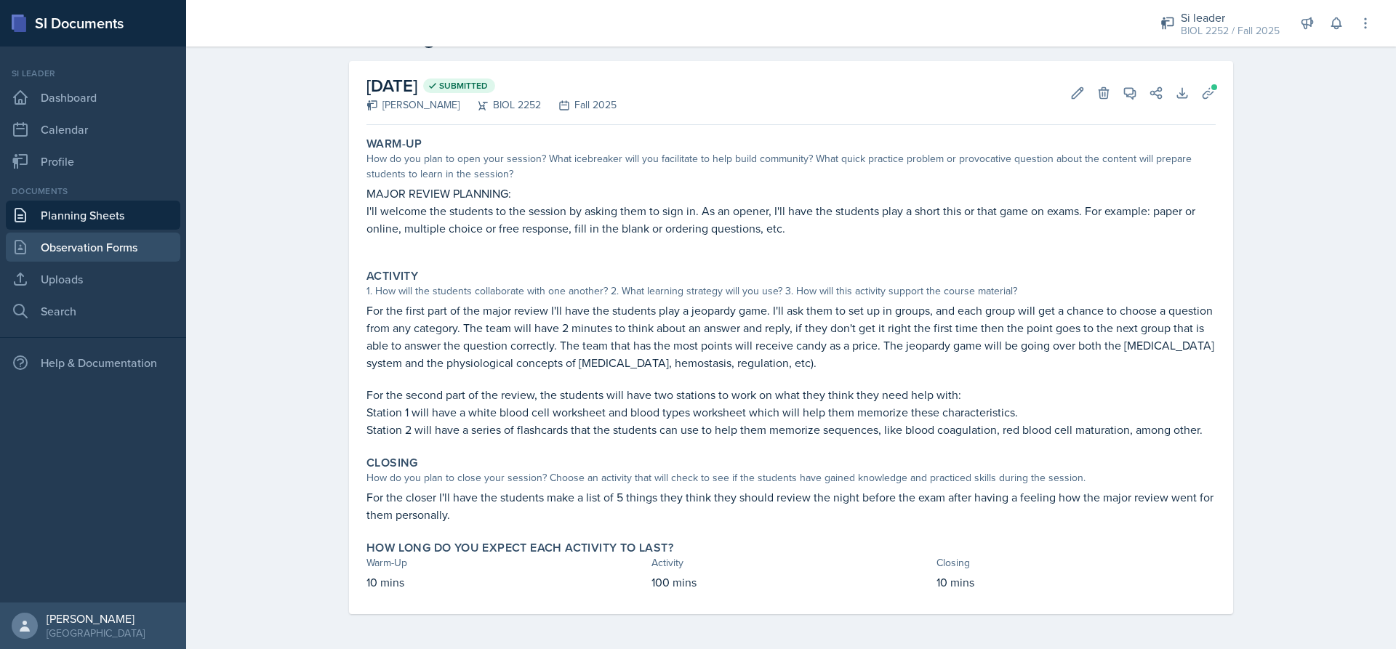
click at [101, 243] on link "Observation Forms" at bounding box center [93, 247] width 174 height 29
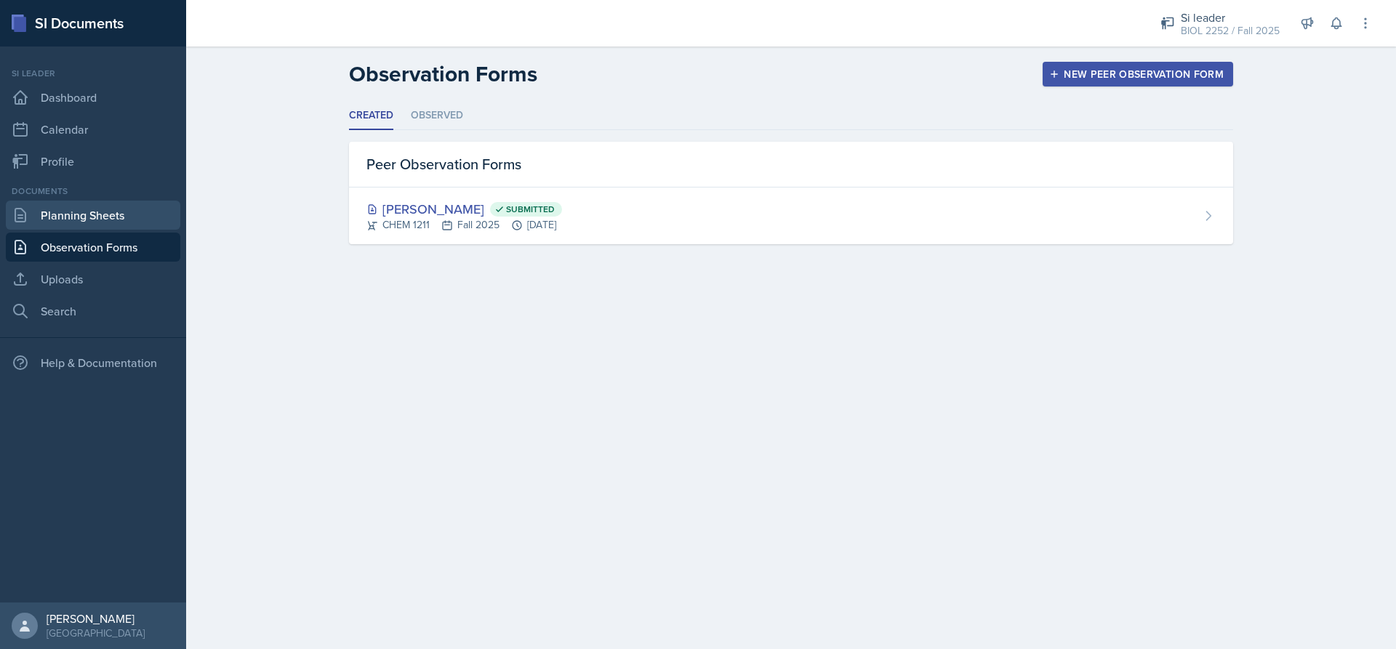
click at [68, 212] on link "Planning Sheets" at bounding box center [93, 215] width 174 height 29
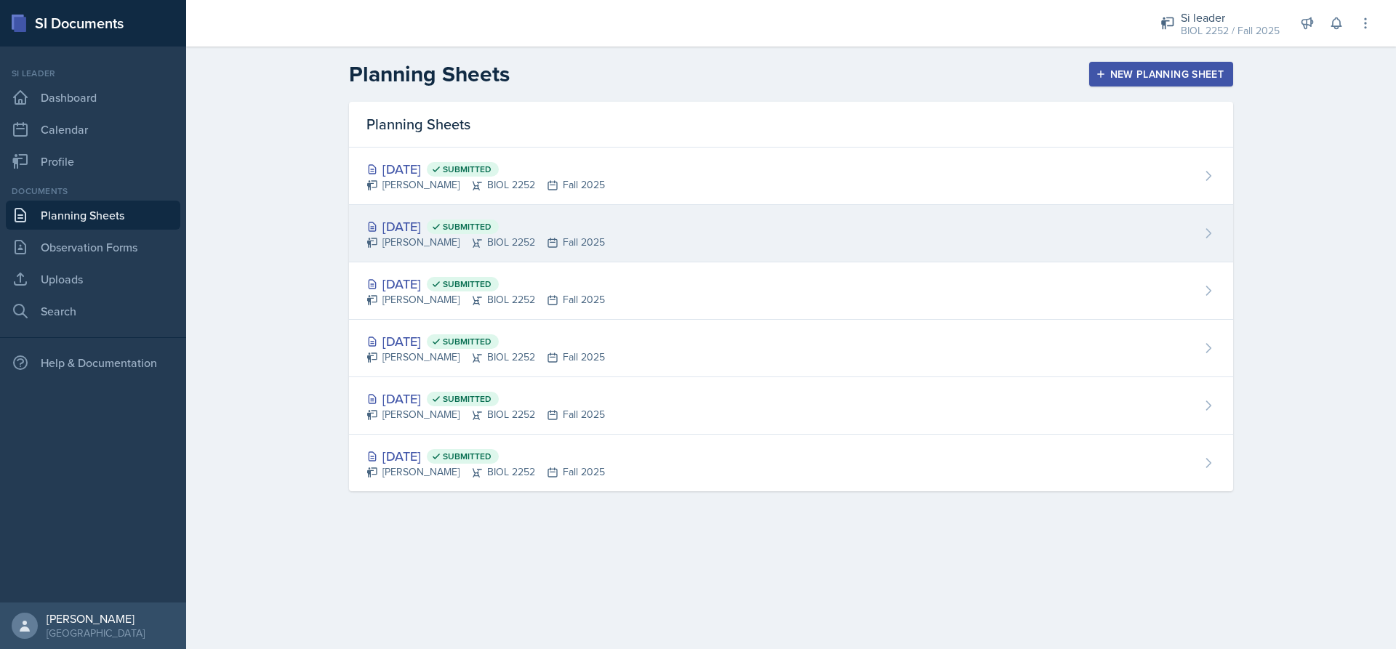
click at [617, 228] on div "[DATE] Submitted [PERSON_NAME] BIOL 2252 Fall 2025" at bounding box center [791, 233] width 884 height 57
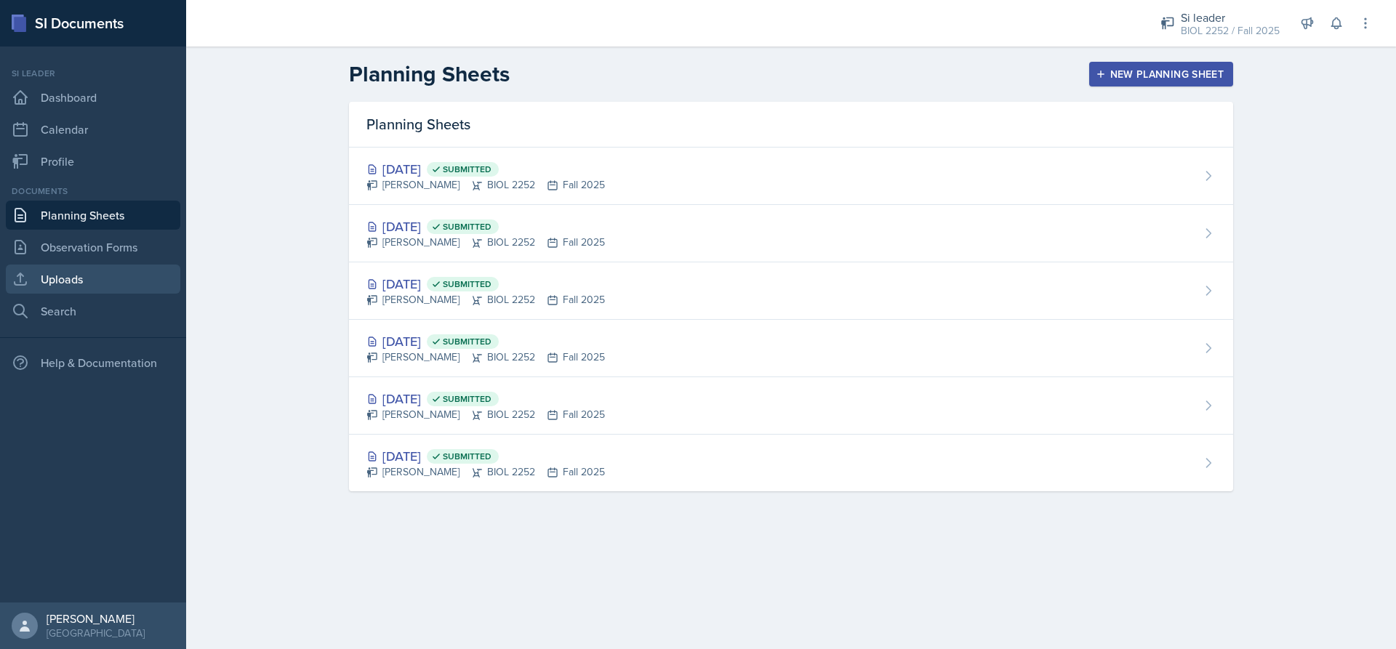
click at [105, 272] on link "Uploads" at bounding box center [93, 279] width 174 height 29
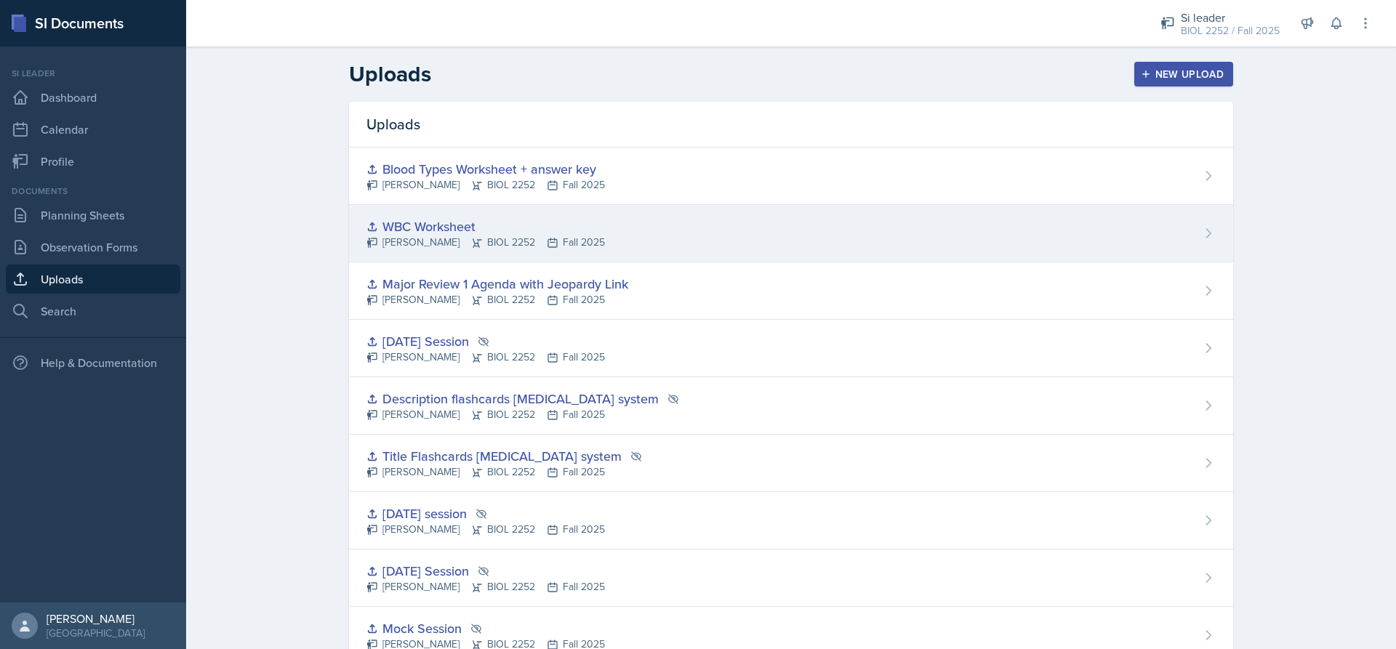
click at [633, 219] on div "WBC Worksheet [PERSON_NAME] BIOL 2252 Fall 2025" at bounding box center [791, 233] width 884 height 57
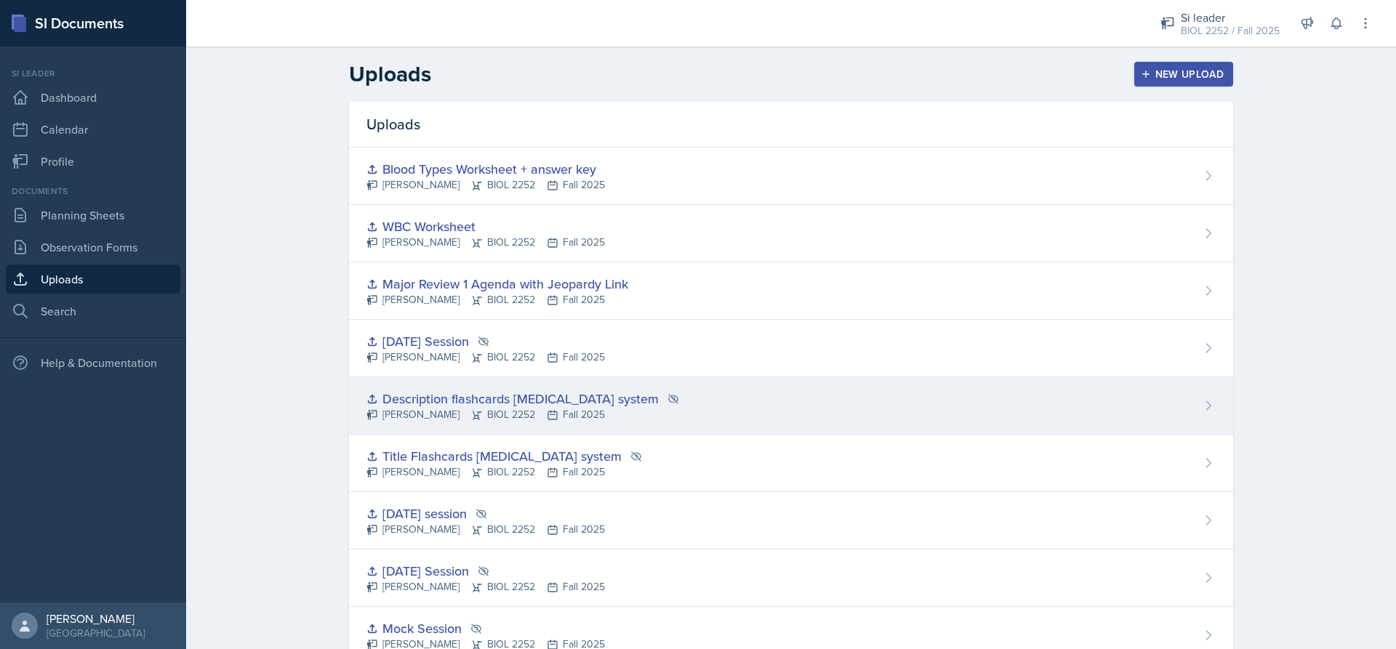
click at [546, 406] on div "Description flashcards [MEDICAL_DATA] system" at bounding box center [522, 399] width 313 height 20
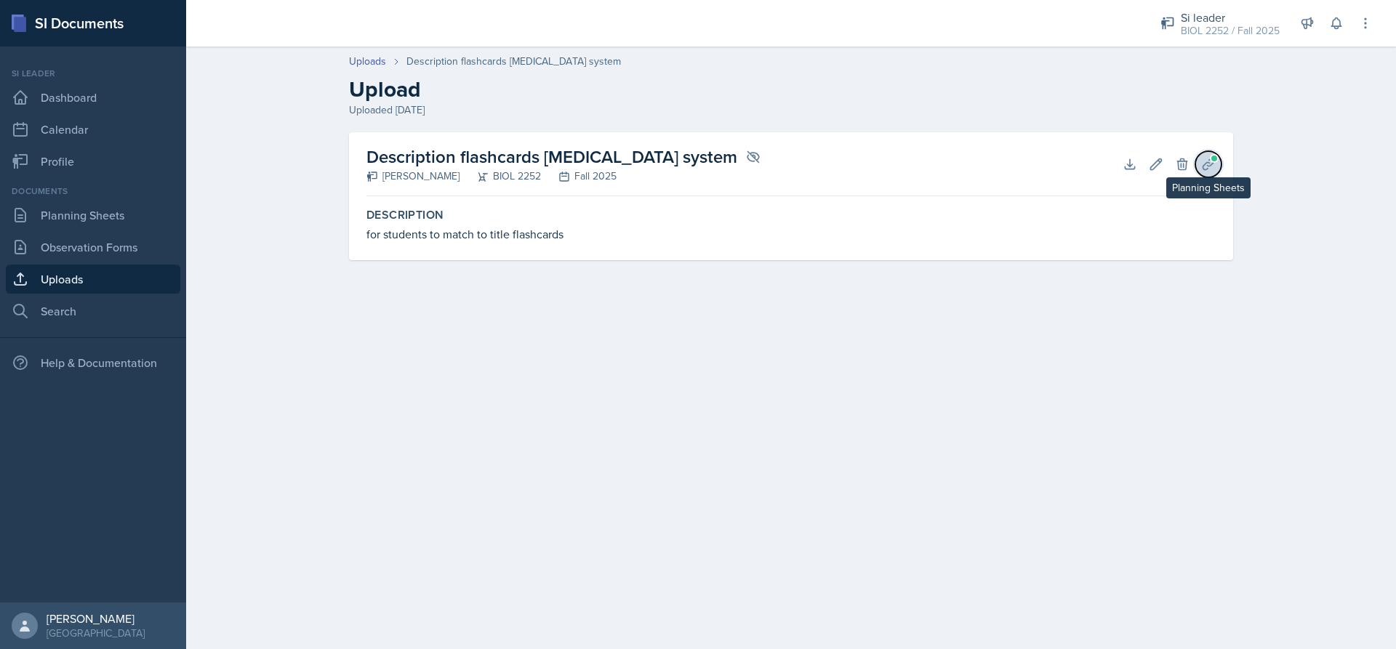
click at [1208, 159] on icon at bounding box center [1208, 164] width 15 height 15
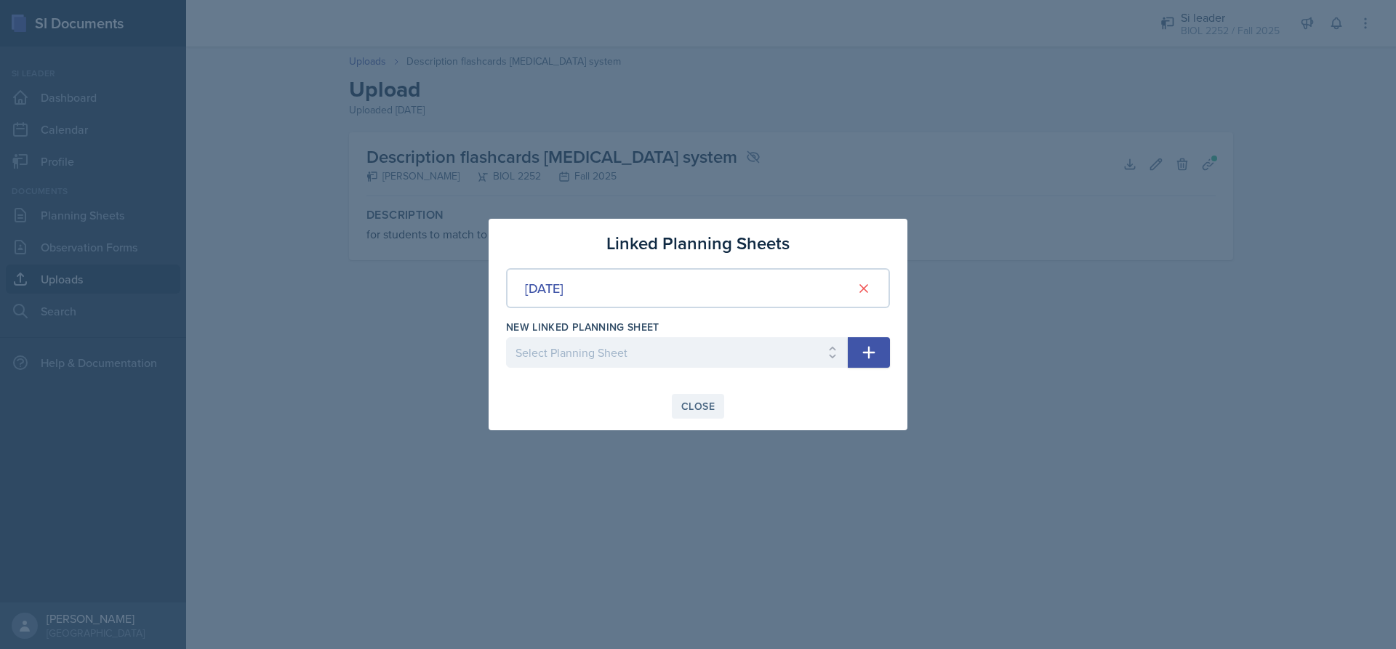
click at [697, 414] on button "Close" at bounding box center [698, 406] width 52 height 25
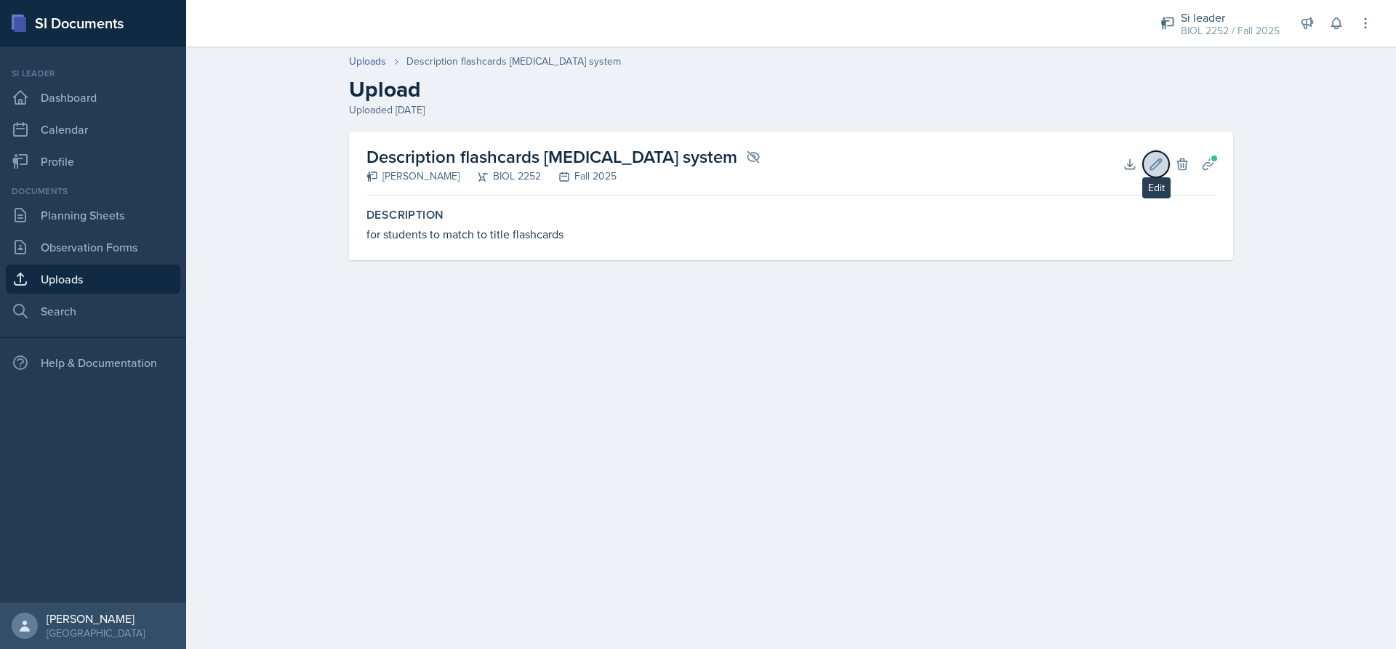
click at [1160, 164] on icon at bounding box center [1156, 164] width 15 height 15
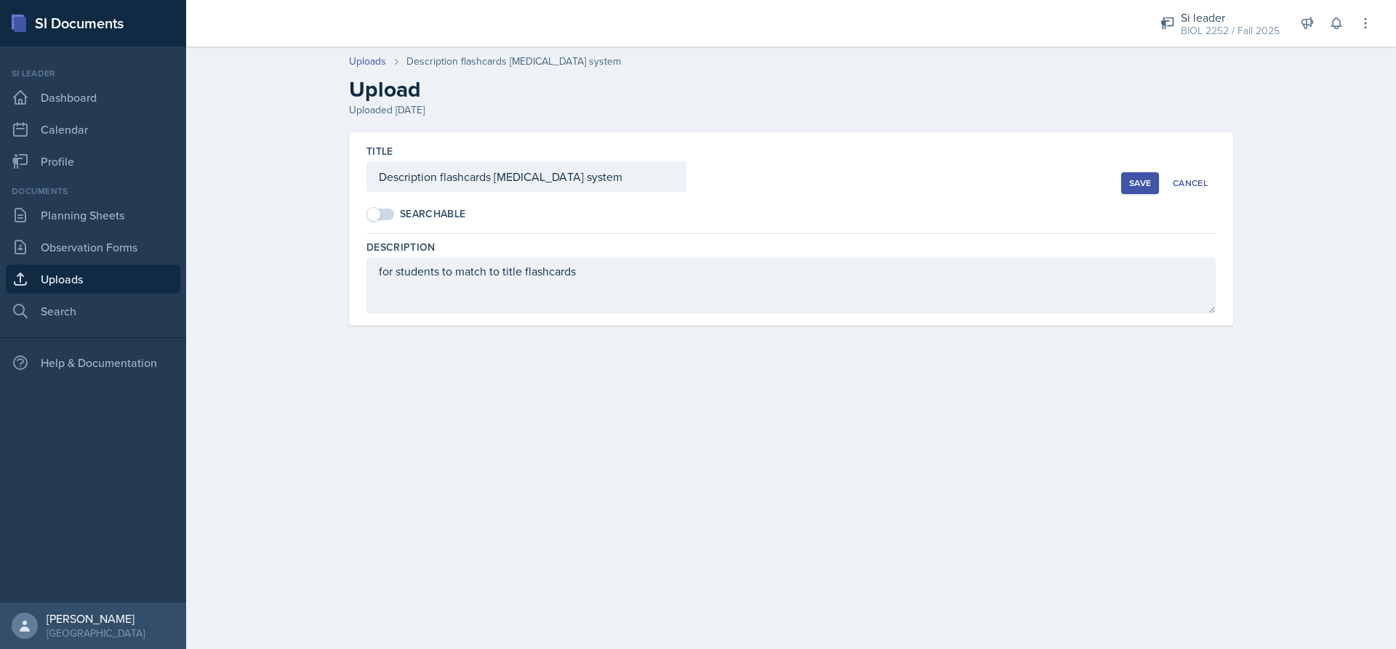
click at [381, 213] on span at bounding box center [381, 215] width 26 height 12
click at [1138, 185] on div "Save" at bounding box center [1140, 183] width 22 height 12
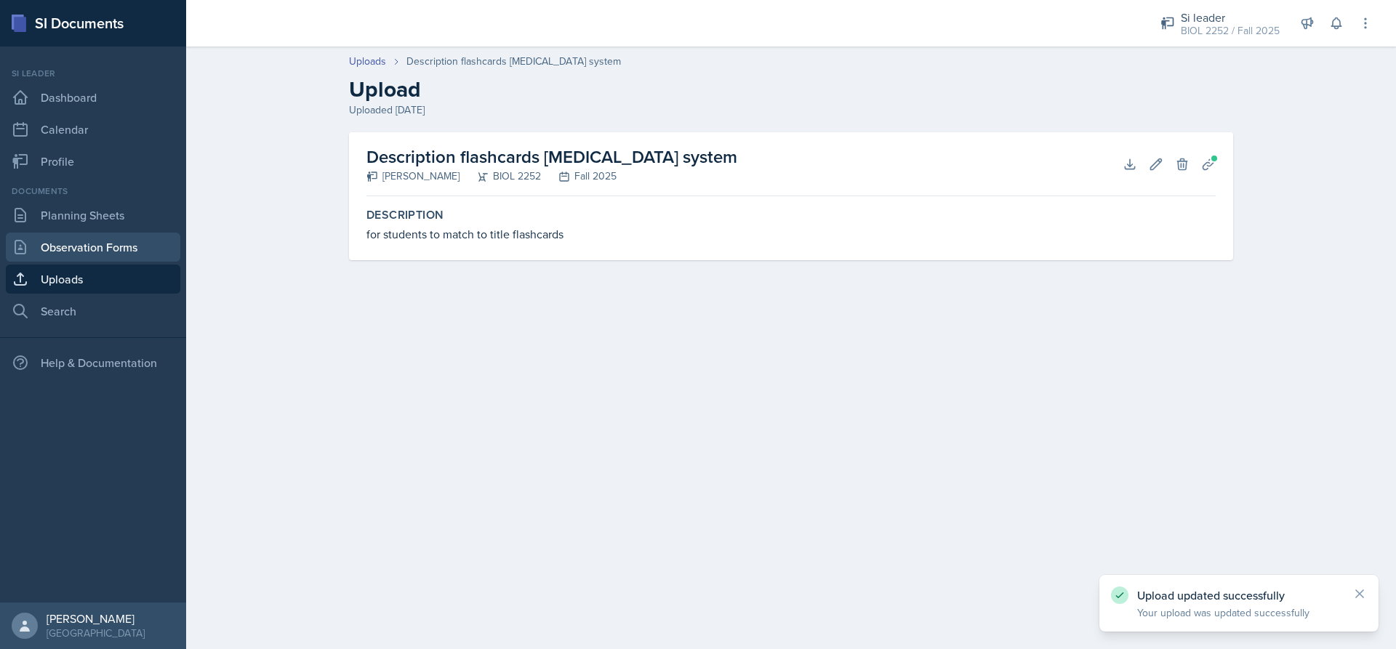
click at [86, 250] on link "Observation Forms" at bounding box center [93, 247] width 174 height 29
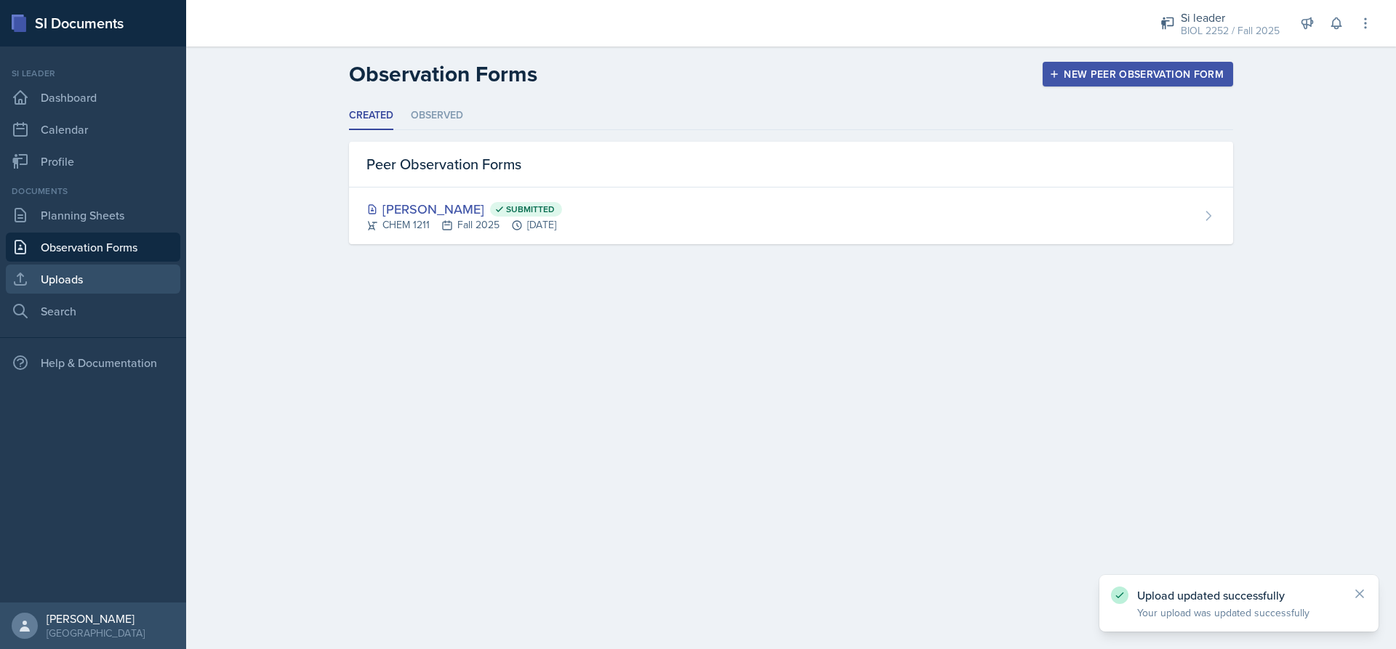
click at [98, 293] on link "Uploads" at bounding box center [93, 279] width 174 height 29
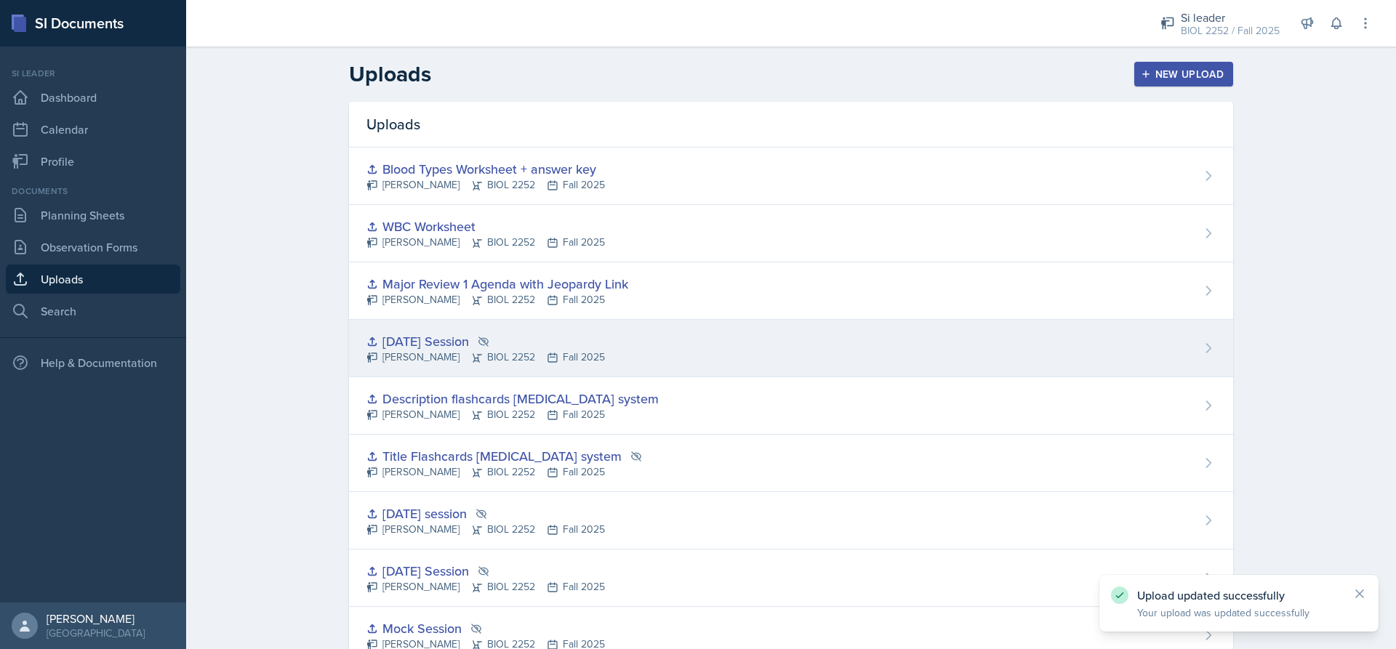
click at [475, 334] on div "[DATE] Session" at bounding box center [485, 342] width 238 height 20
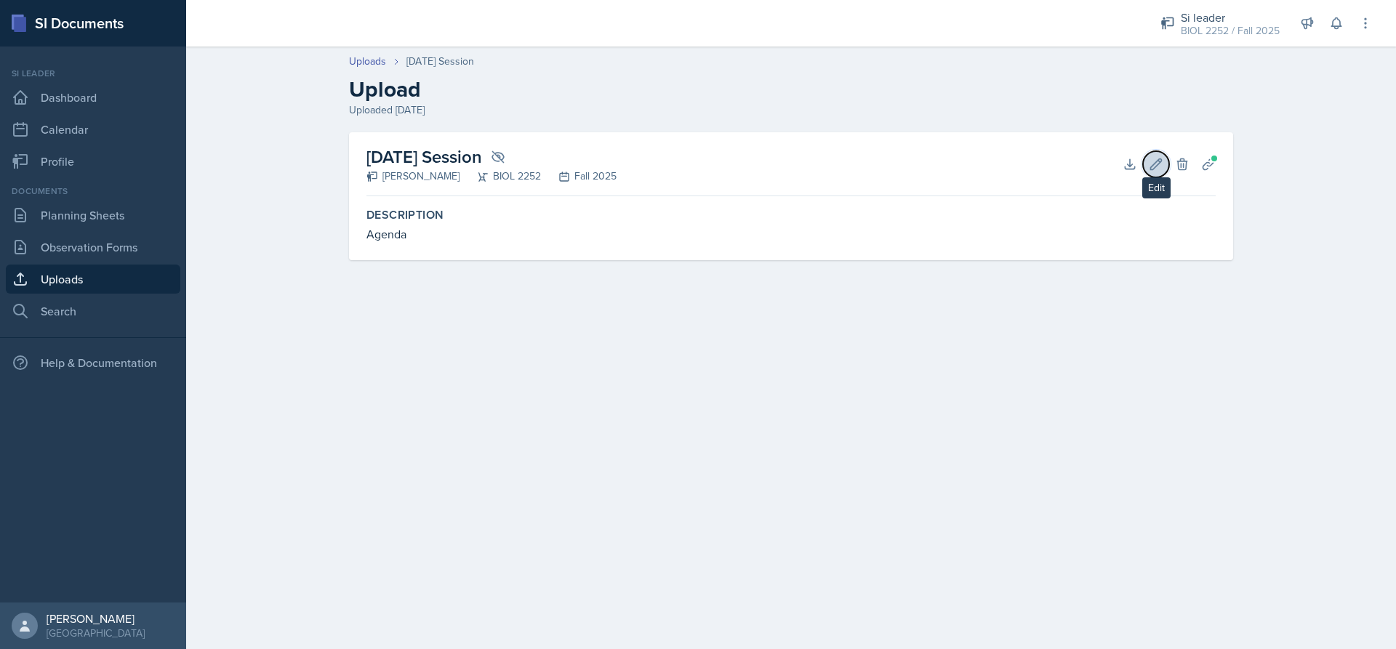
click at [1146, 163] on button "Edit" at bounding box center [1156, 164] width 26 height 26
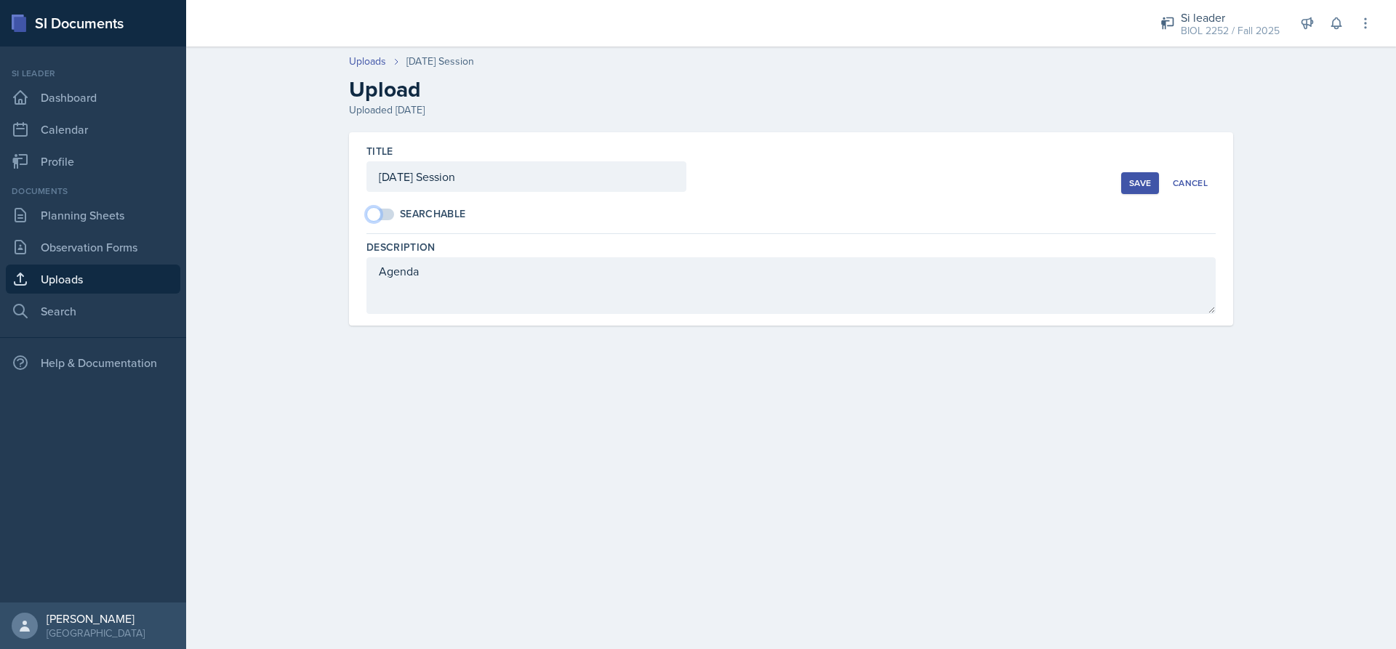
click at [385, 217] on span at bounding box center [381, 215] width 26 height 12
click at [1149, 183] on div "Save" at bounding box center [1140, 183] width 22 height 12
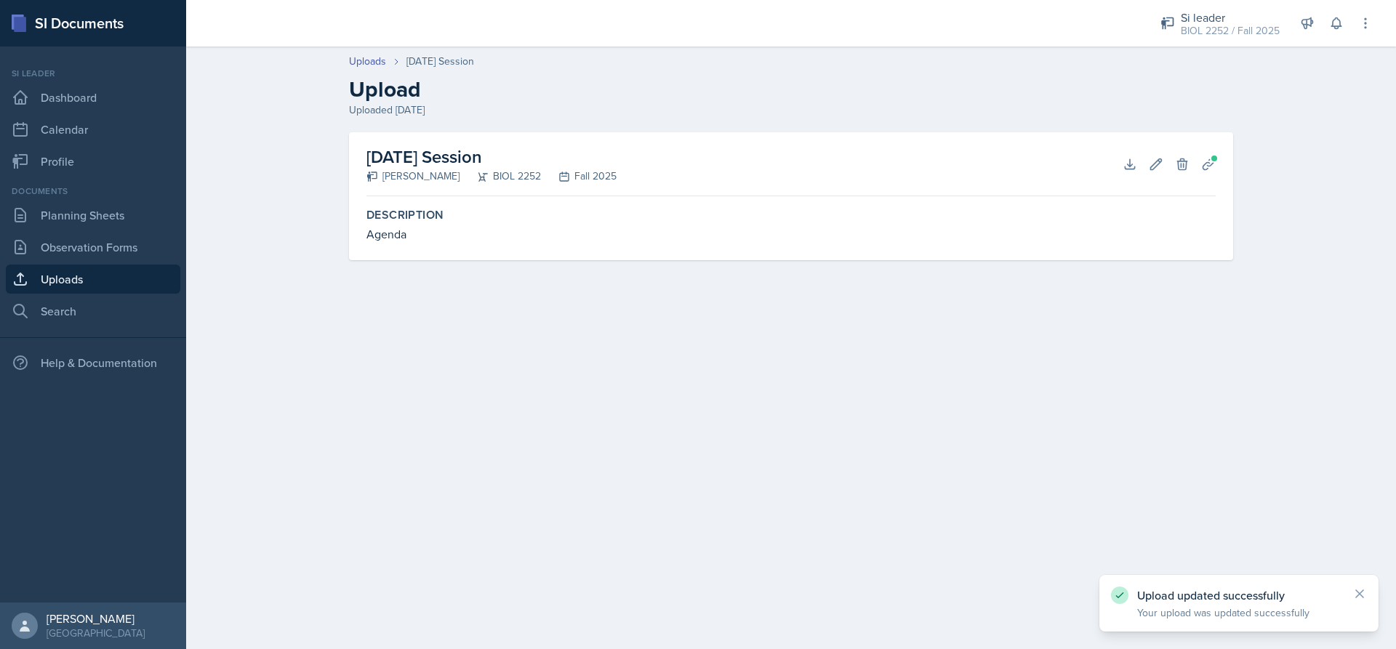
click at [106, 279] on link "Uploads" at bounding box center [93, 279] width 174 height 29
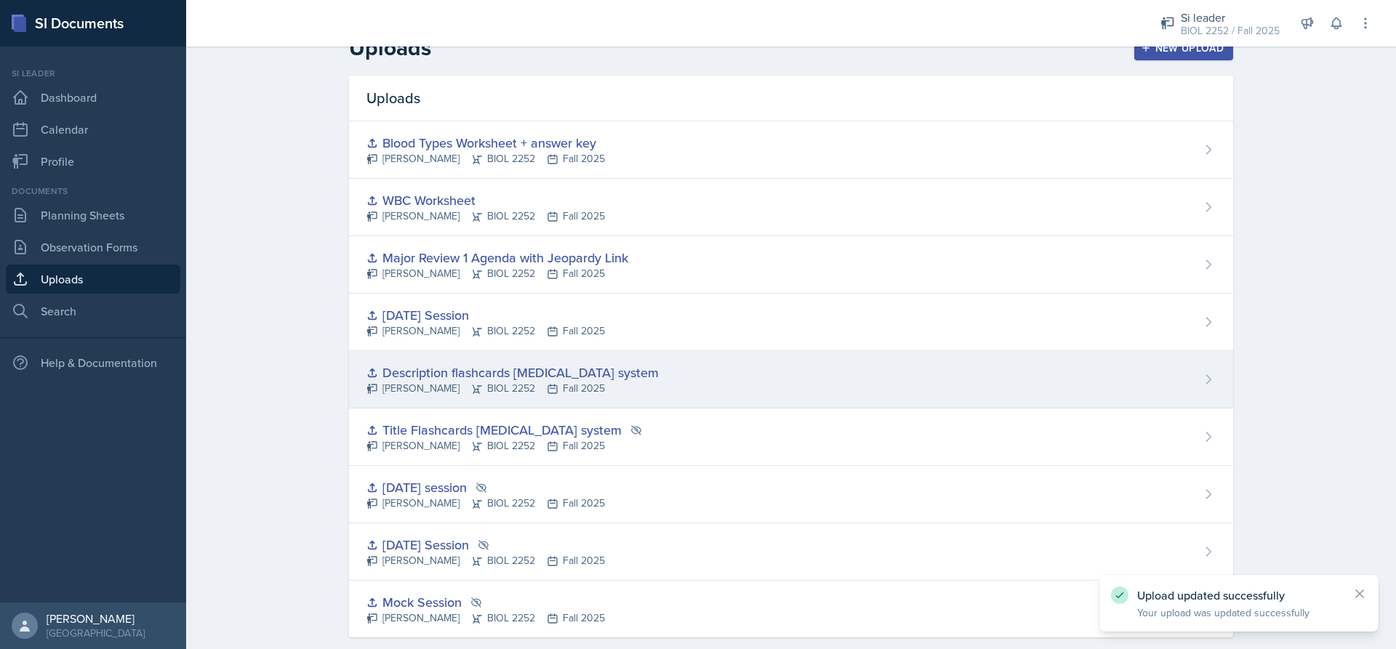
scroll to position [49, 0]
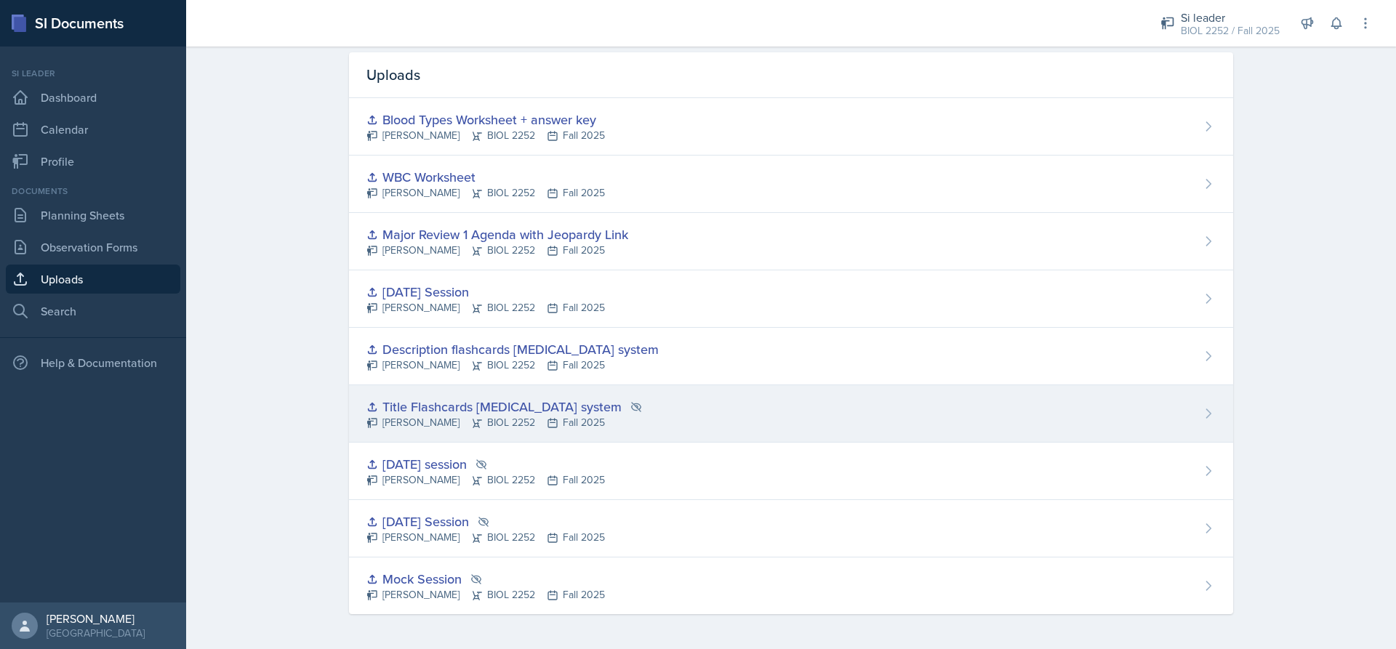
click at [570, 410] on div "Title Flashcards [MEDICAL_DATA] system" at bounding box center [504, 407] width 276 height 20
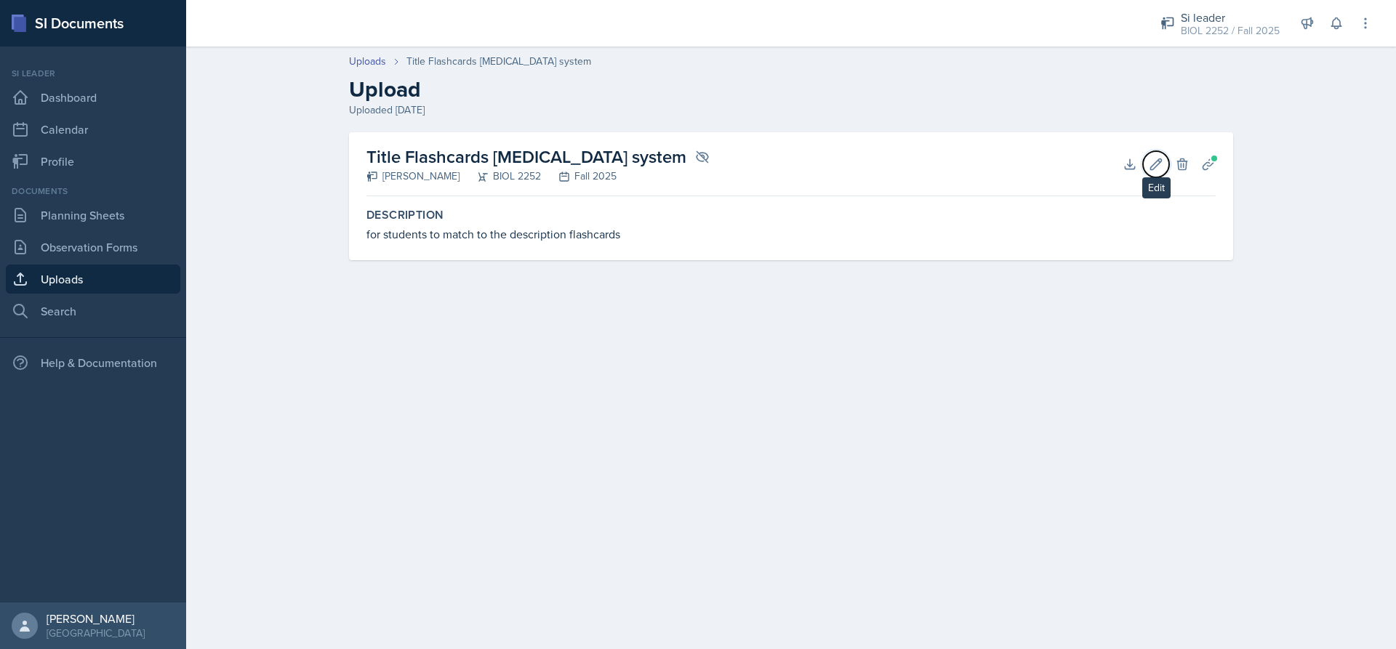
drag, startPoint x: 1153, startPoint y: 158, endPoint x: 1120, endPoint y: 222, distance: 72.2
click at [1153, 160] on icon at bounding box center [1156, 164] width 15 height 15
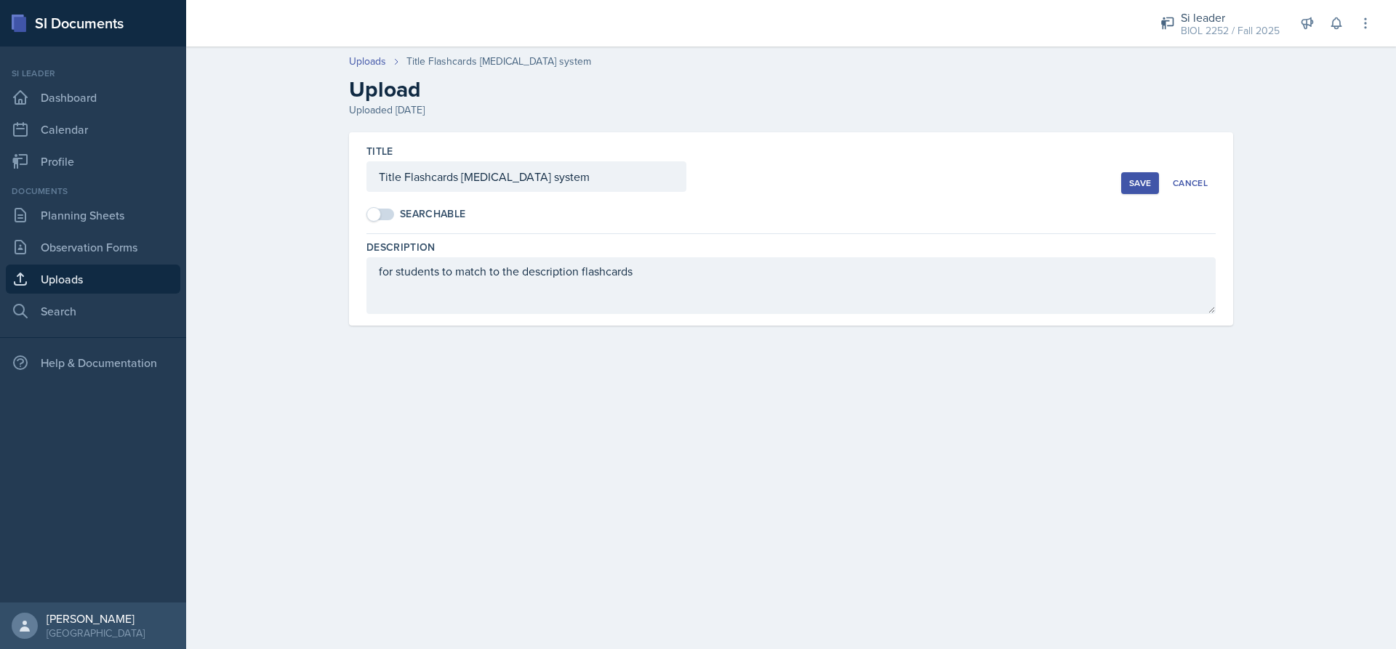
click at [369, 212] on span at bounding box center [373, 214] width 15 height 15
click at [1160, 177] on div "Save Cancel" at bounding box center [1168, 183] width 95 height 22
click at [1143, 182] on div "Save" at bounding box center [1140, 183] width 22 height 12
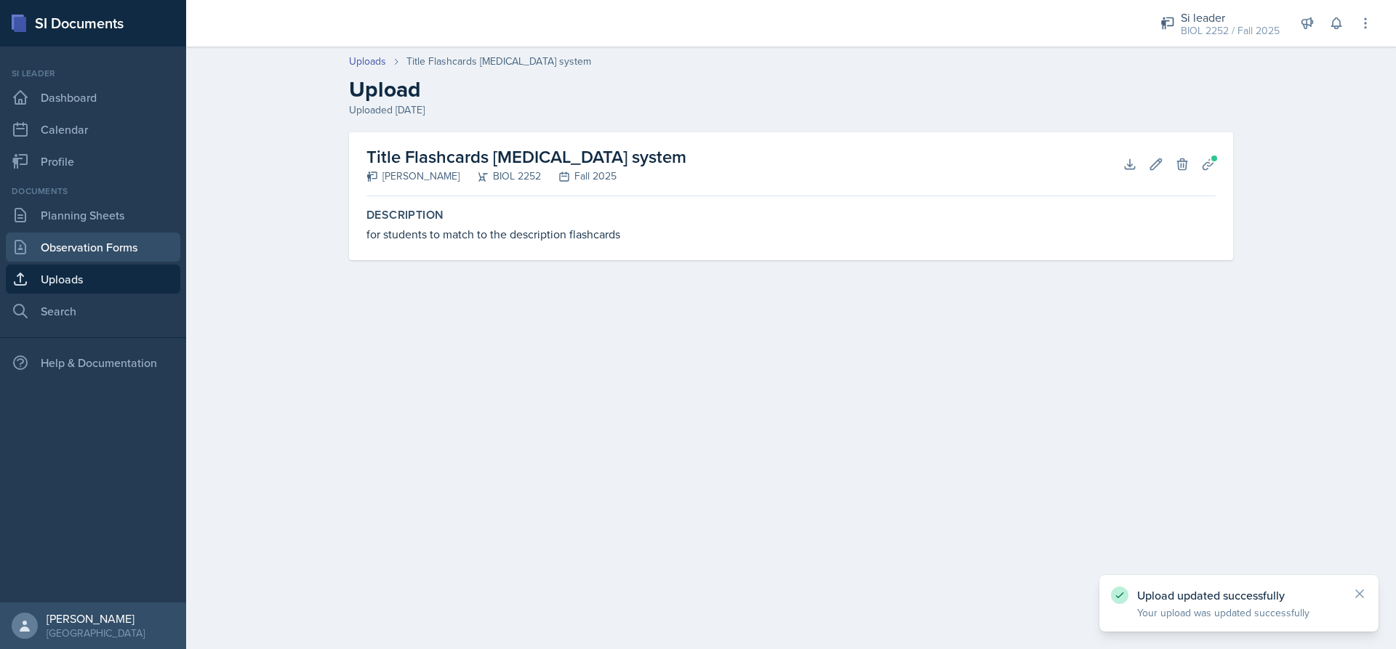
click at [102, 257] on link "Observation Forms" at bounding box center [93, 247] width 174 height 29
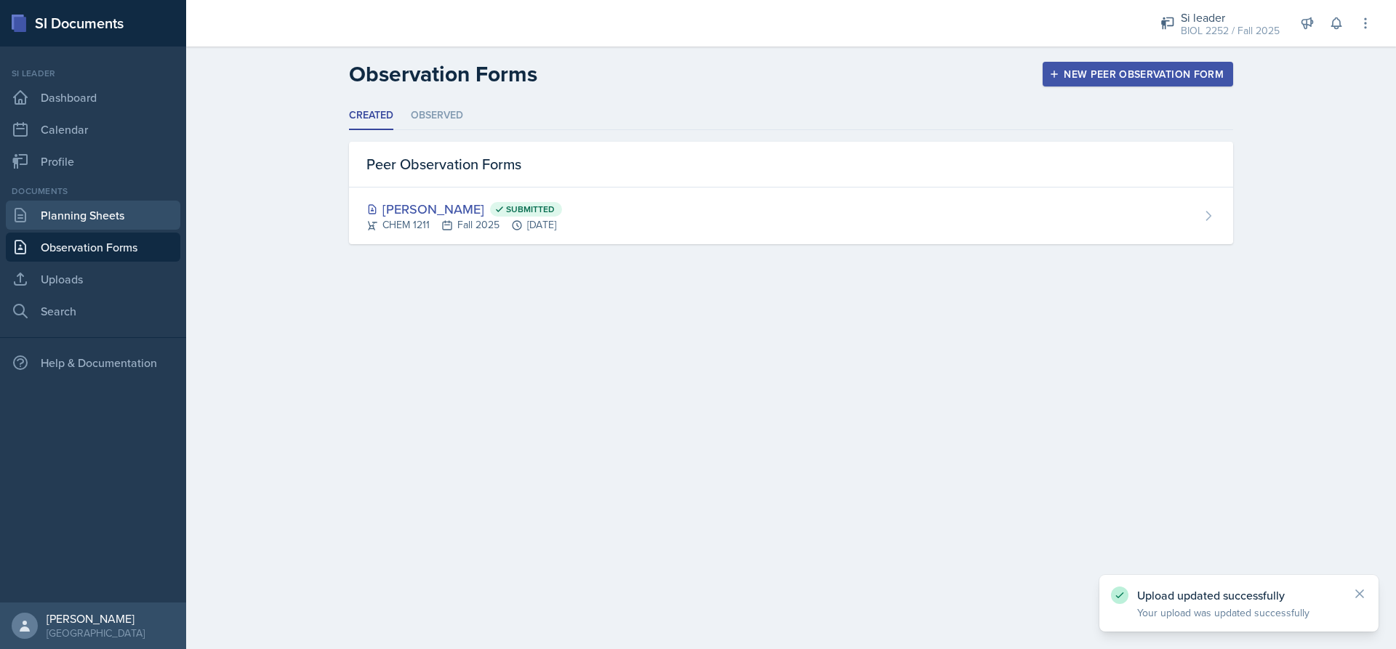
click at [119, 218] on link "Planning Sheets" at bounding box center [93, 215] width 174 height 29
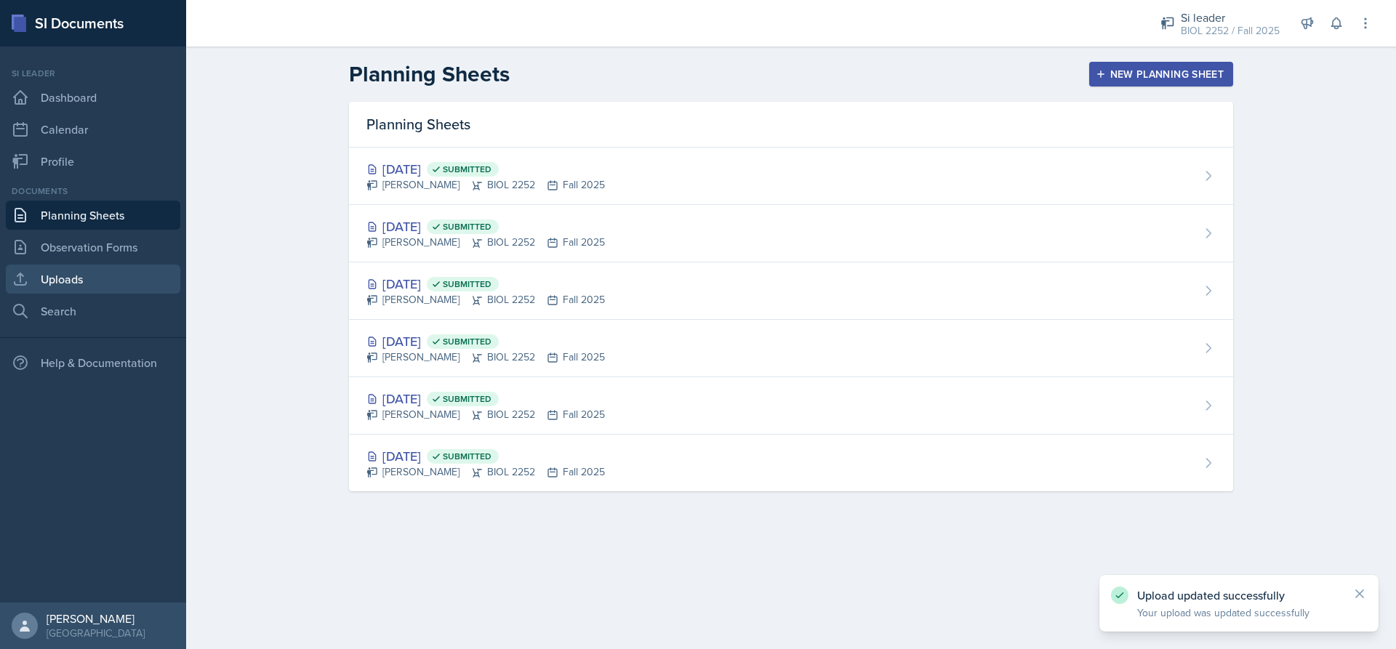
click at [78, 281] on link "Uploads" at bounding box center [93, 279] width 174 height 29
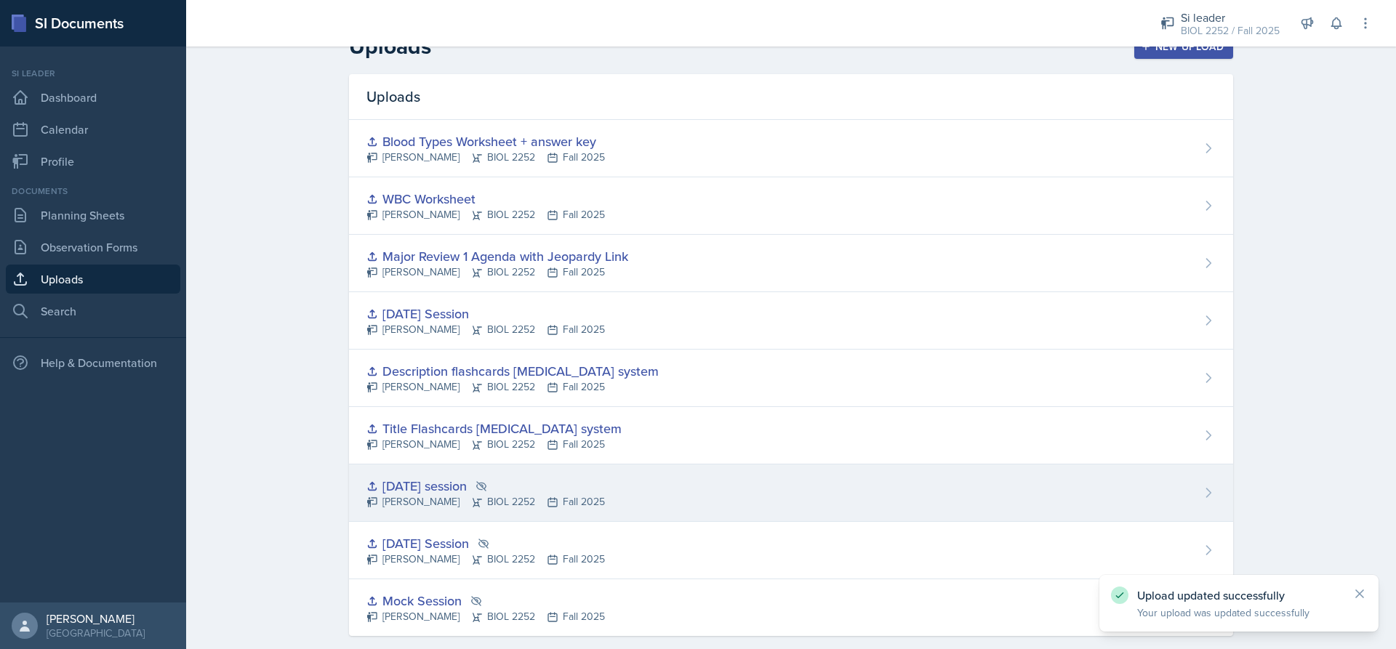
scroll to position [49, 0]
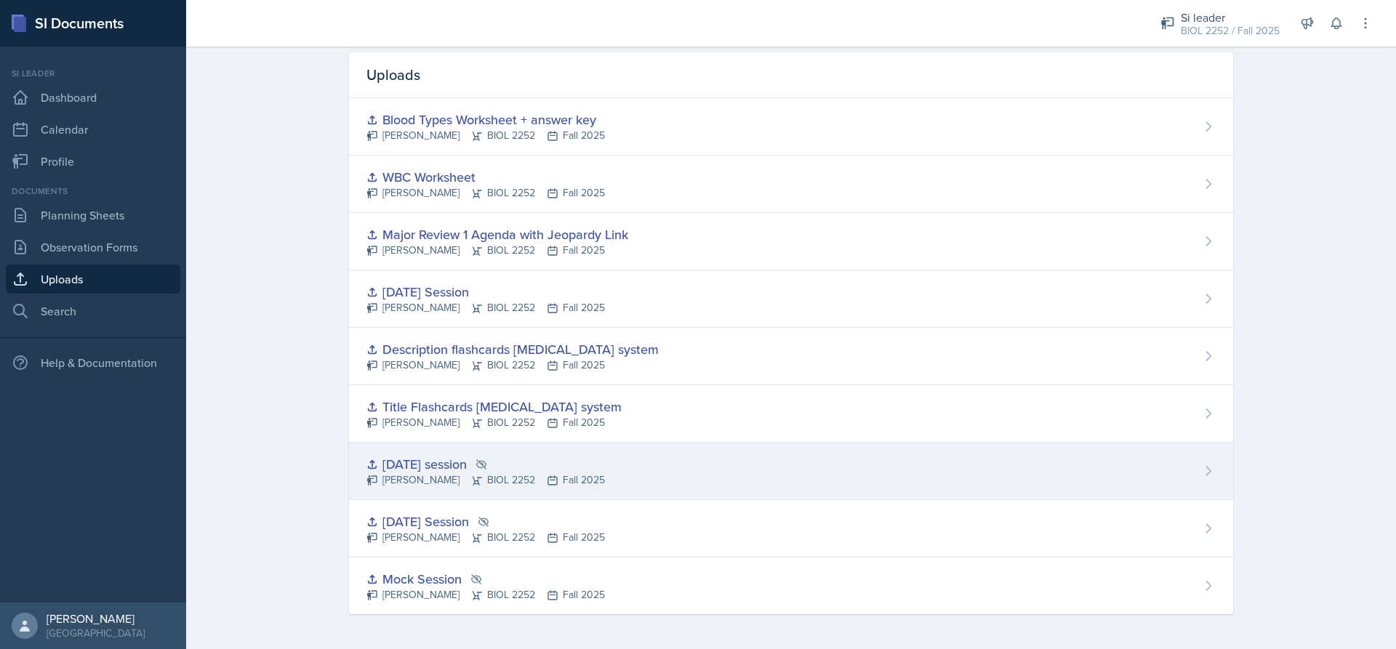
click at [461, 468] on div "[DATE] session" at bounding box center [485, 464] width 238 height 20
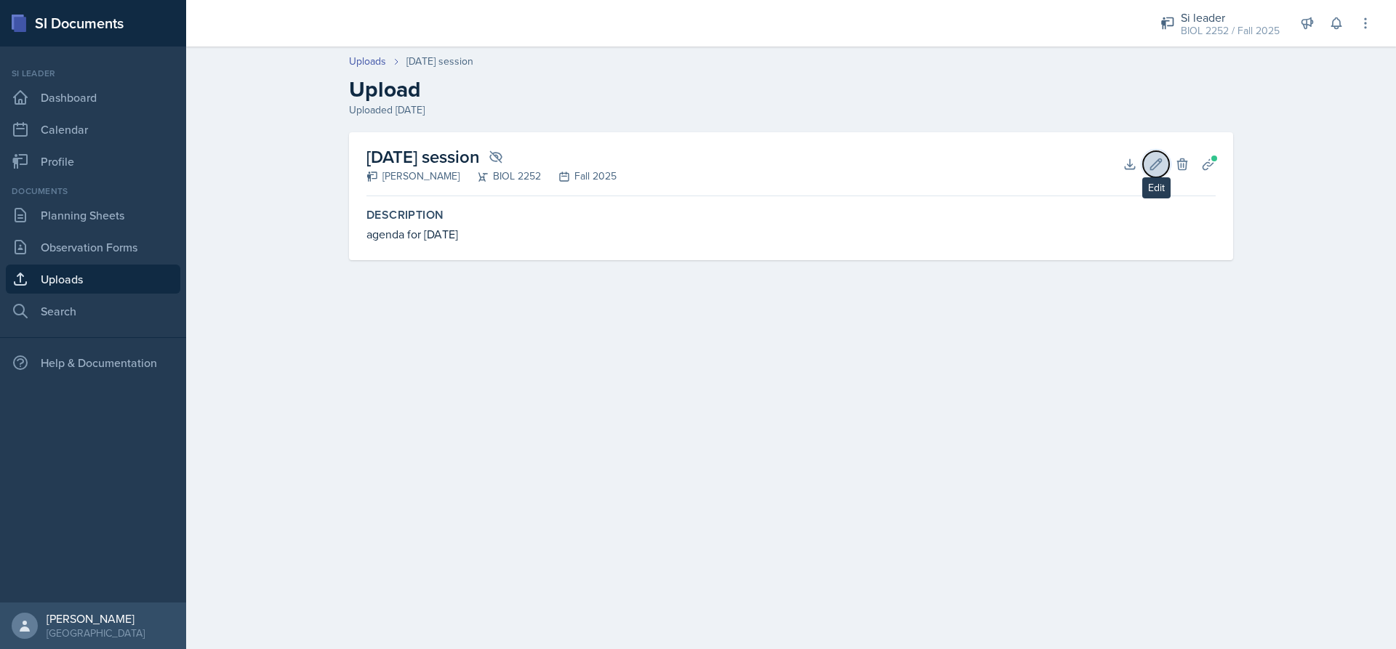
click at [1168, 169] on button "Edit" at bounding box center [1156, 164] width 26 height 26
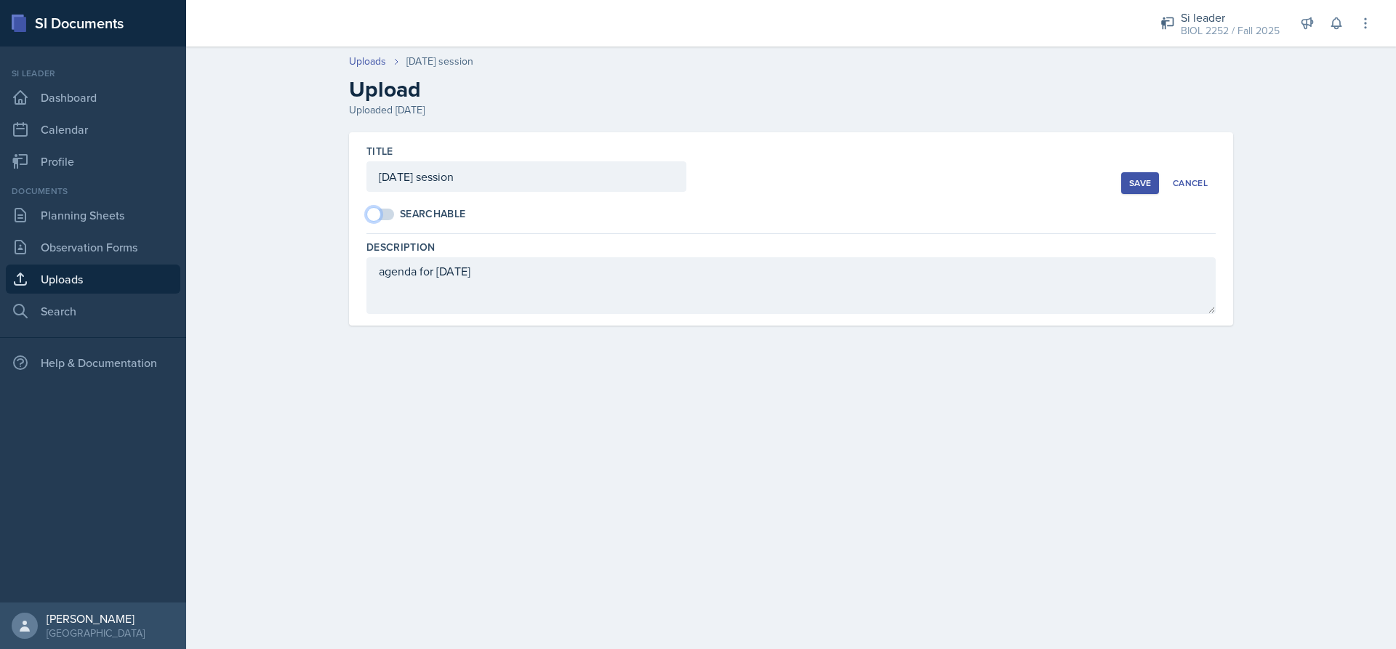
click at [384, 213] on span at bounding box center [381, 215] width 26 height 12
click at [1147, 185] on div "Save" at bounding box center [1140, 183] width 22 height 12
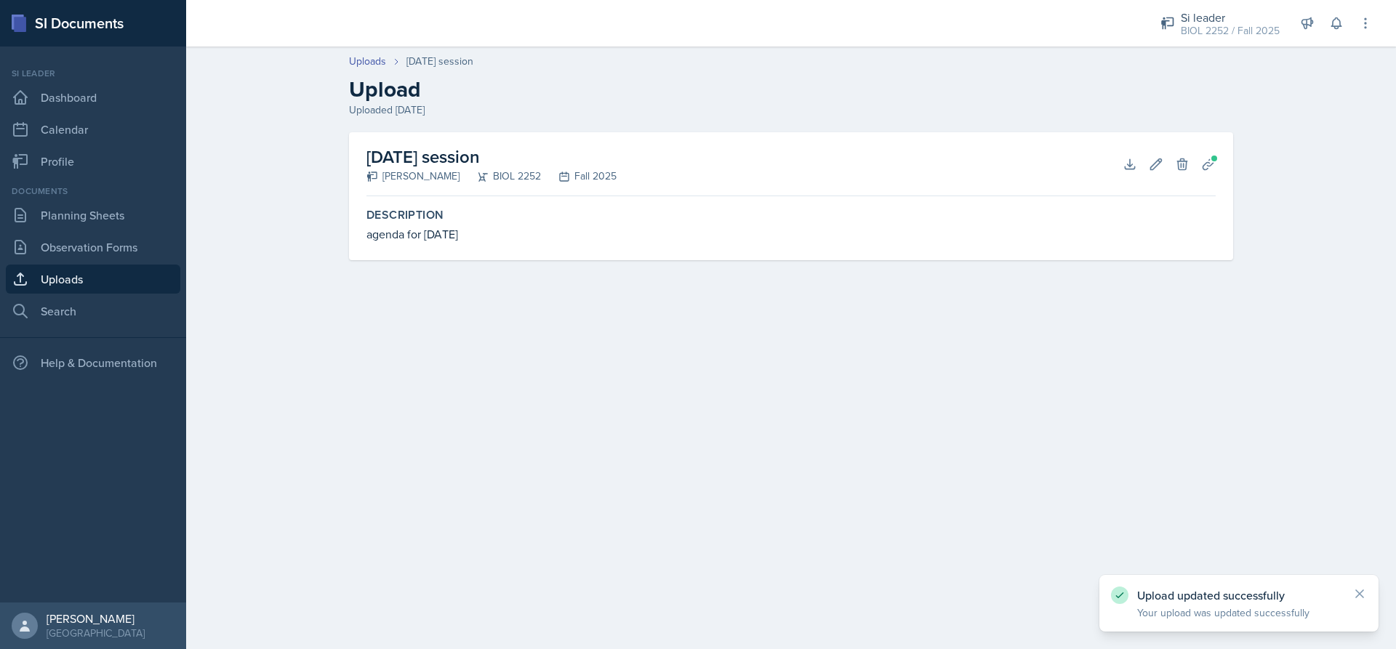
click at [87, 280] on link "Uploads" at bounding box center [93, 279] width 174 height 29
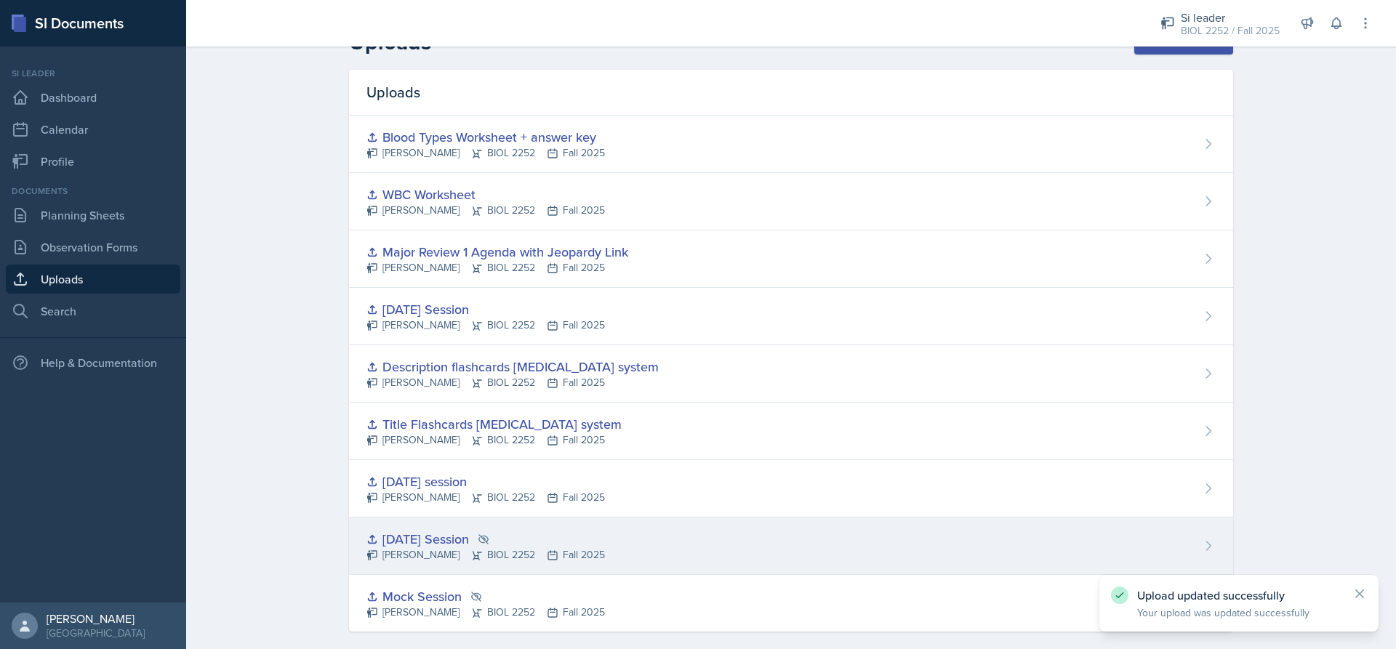
scroll to position [49, 0]
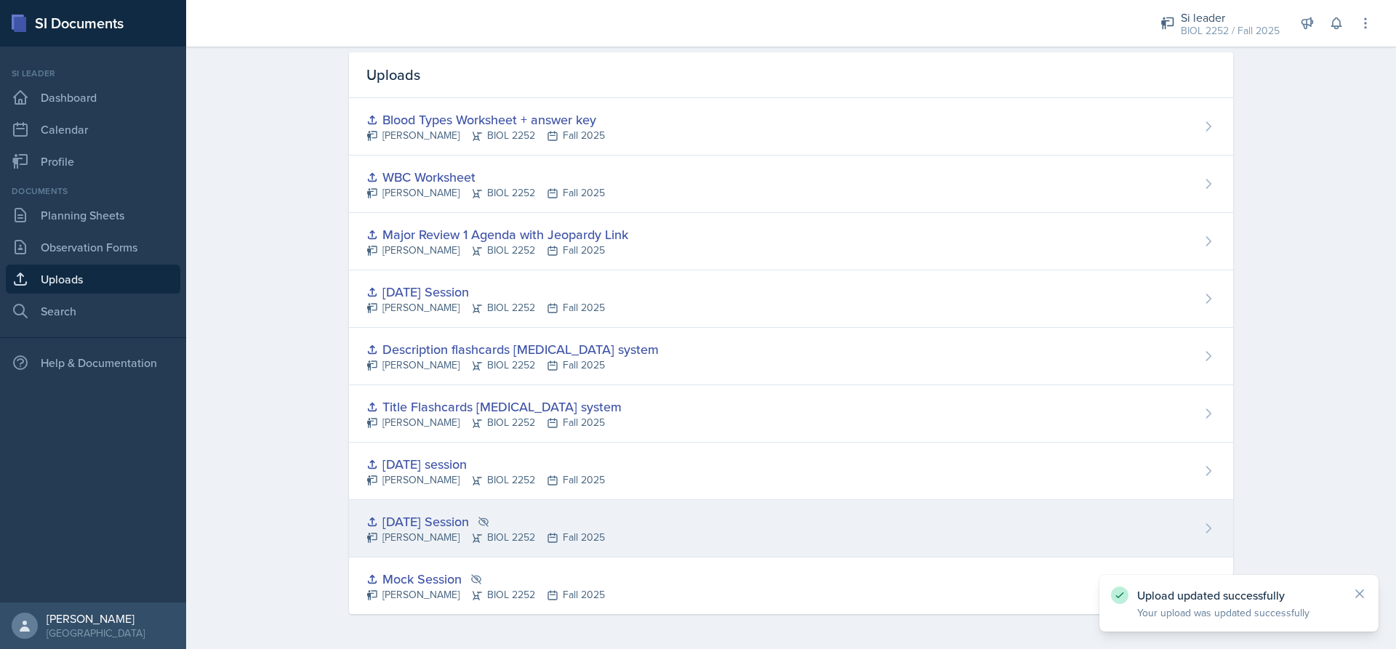
click at [438, 517] on div "[DATE] Session" at bounding box center [485, 522] width 238 height 20
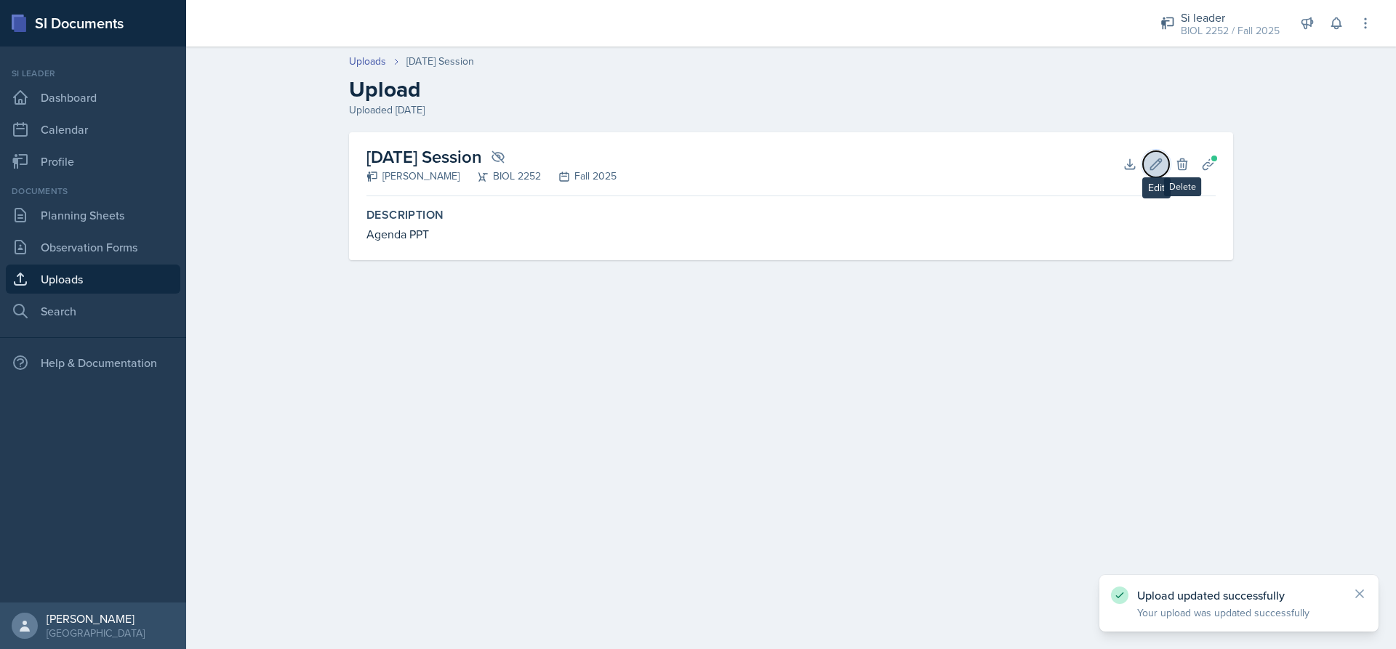
click at [1162, 172] on button "Edit" at bounding box center [1156, 164] width 26 height 26
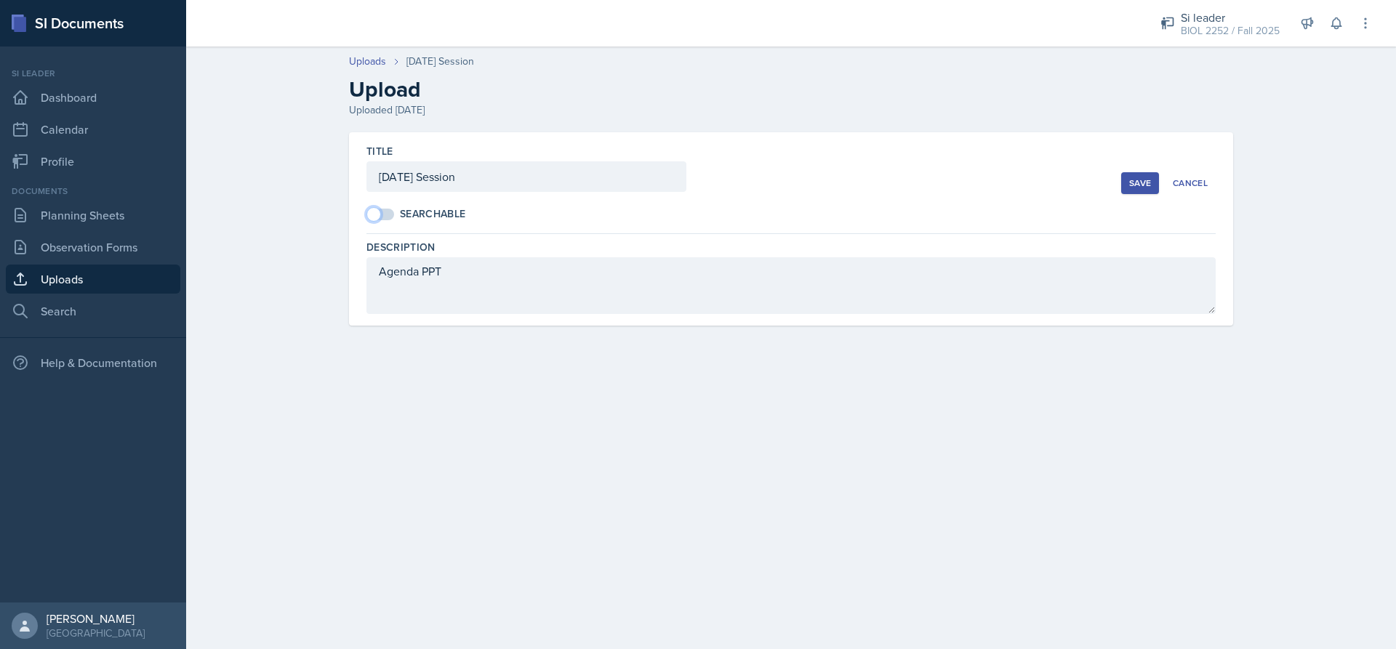
click at [373, 215] on span at bounding box center [373, 214] width 15 height 15
click at [1128, 191] on button "Save" at bounding box center [1140, 183] width 38 height 22
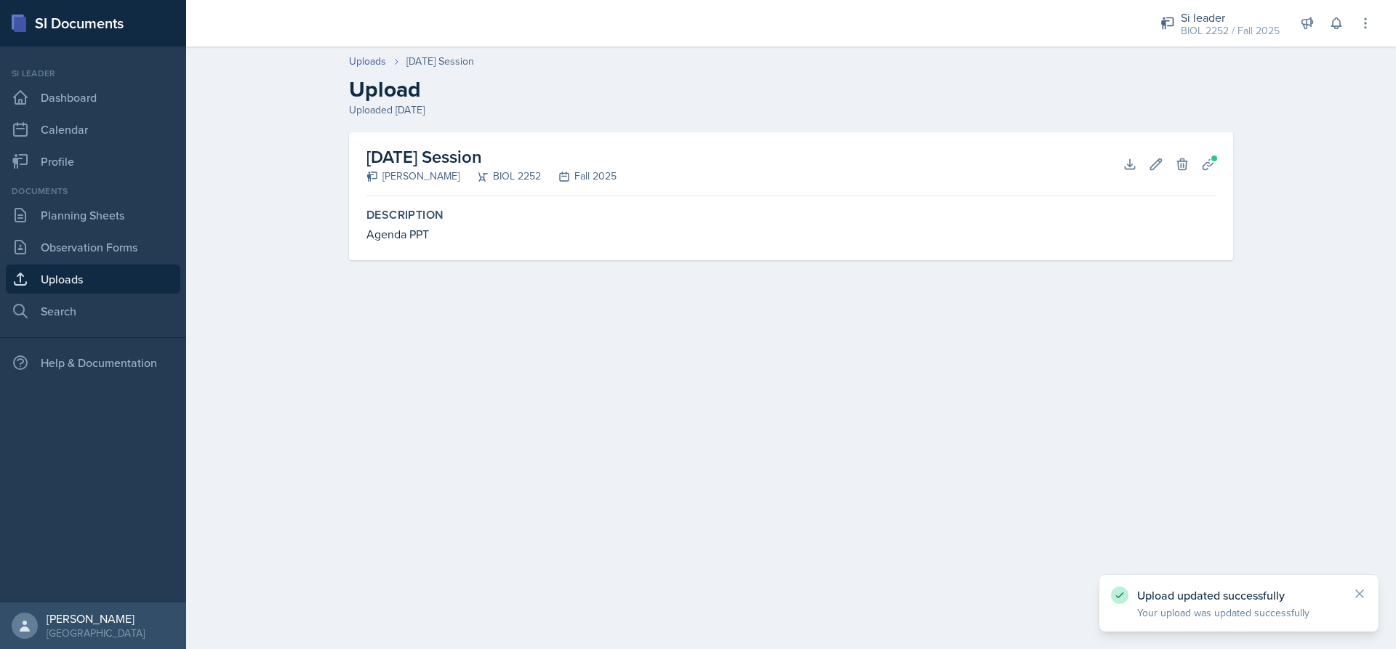
click at [55, 274] on link "Uploads" at bounding box center [93, 279] width 174 height 29
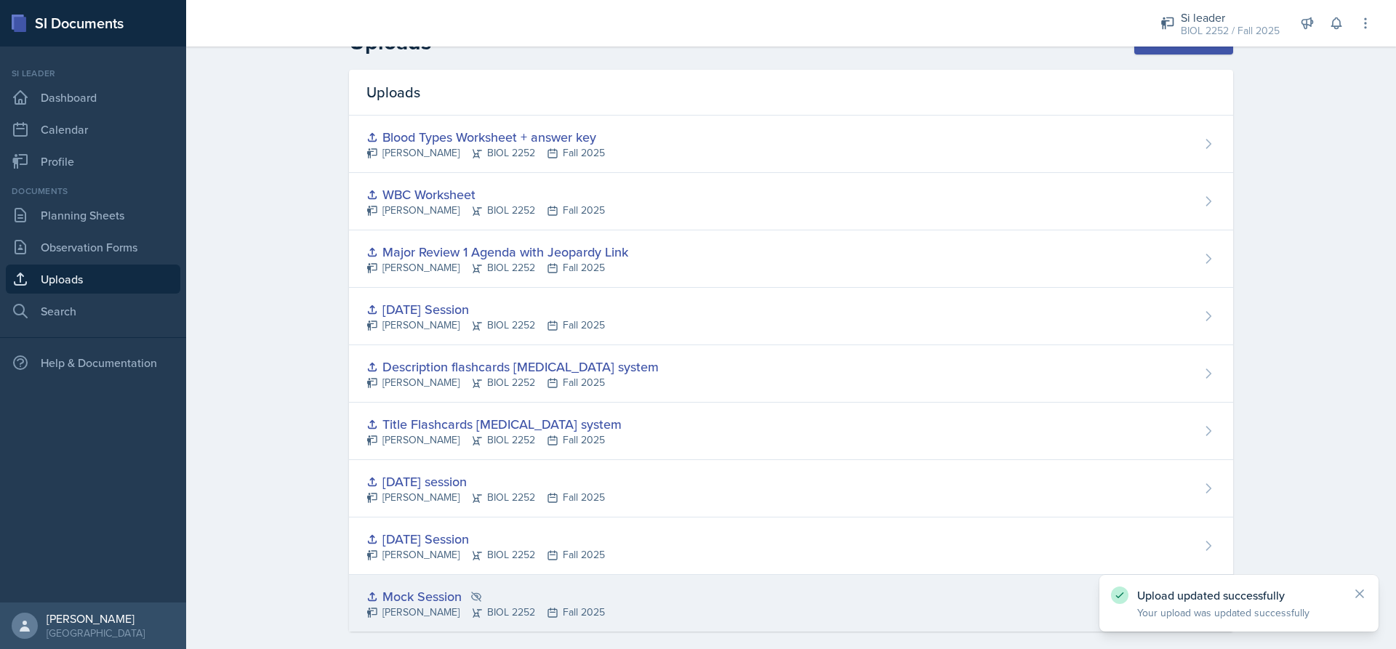
scroll to position [49, 0]
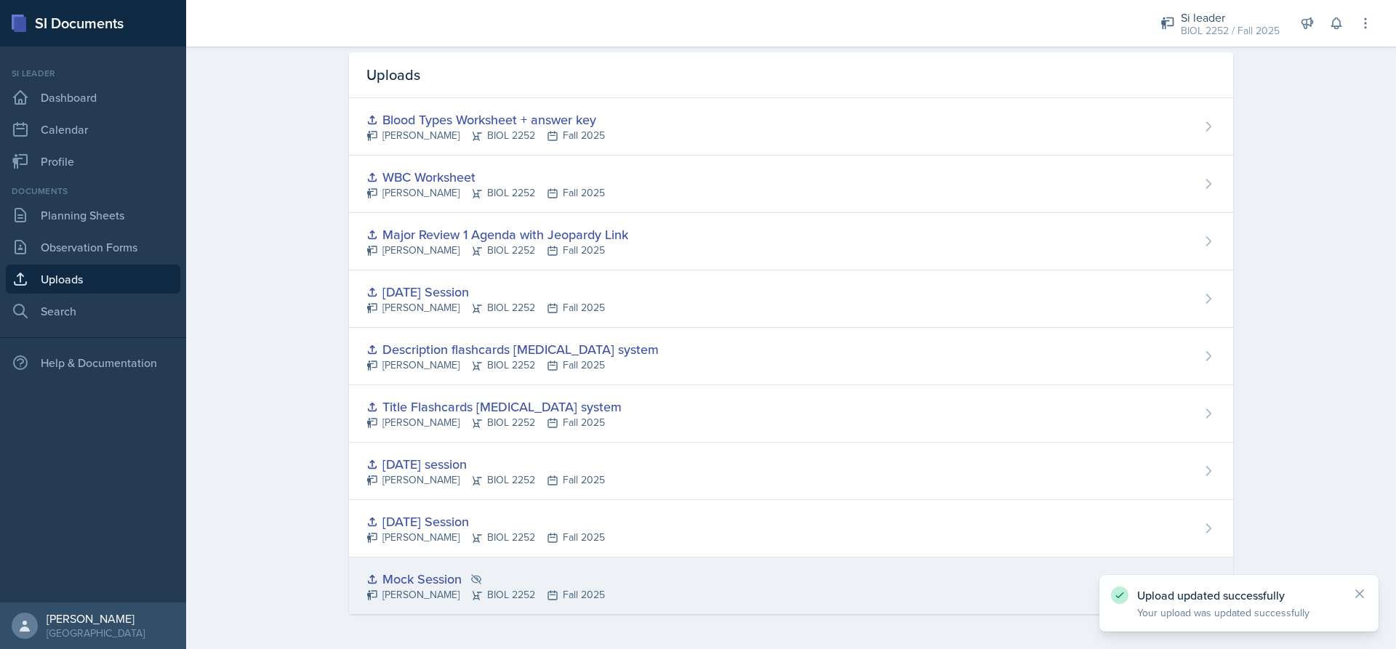
click at [405, 566] on div "Mock Session [PERSON_NAME] BIOL 2252 Fall 2025" at bounding box center [791, 586] width 884 height 57
